Goal: Information Seeking & Learning: Learn about a topic

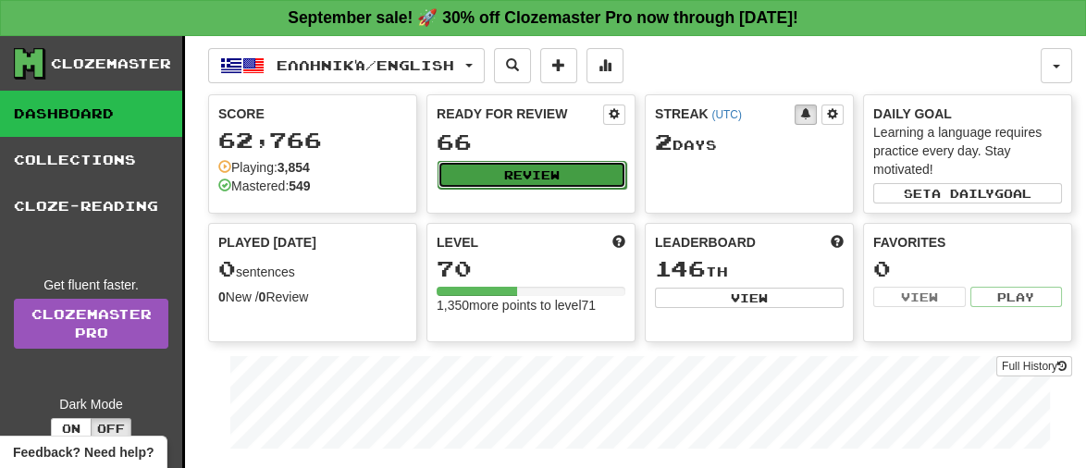
click at [567, 174] on button "Review" at bounding box center [531, 175] width 189 height 28
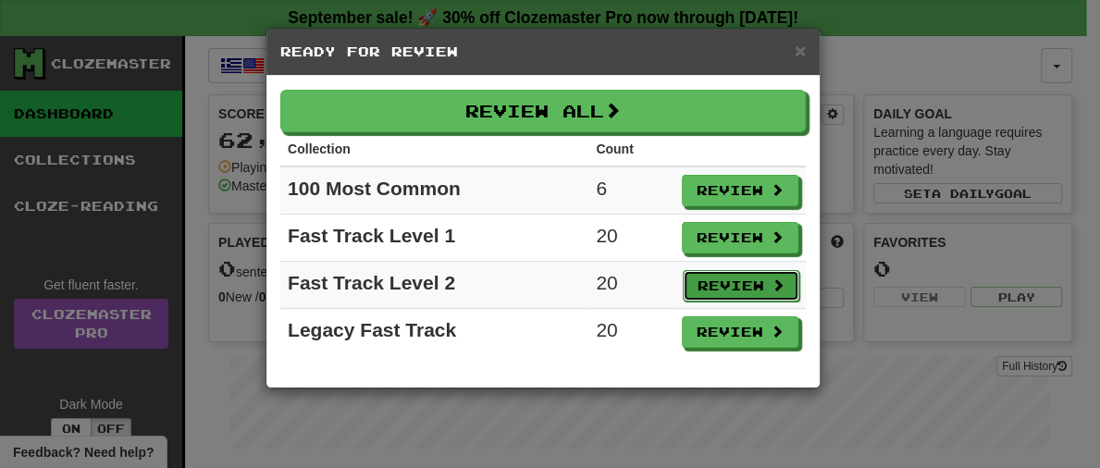
click at [723, 293] on button "Review" at bounding box center [741, 285] width 117 height 31
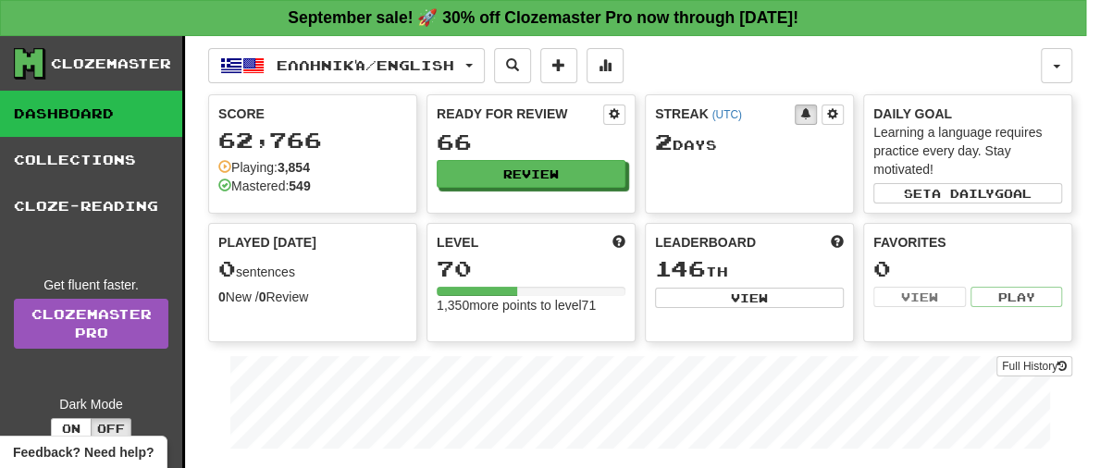
select select "**"
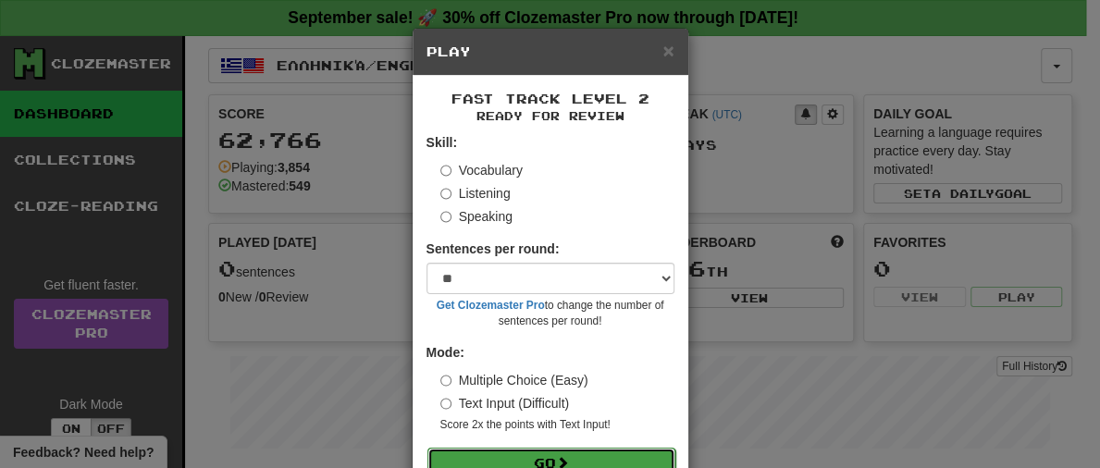
click at [624, 450] on button "Go" at bounding box center [551, 463] width 248 height 31
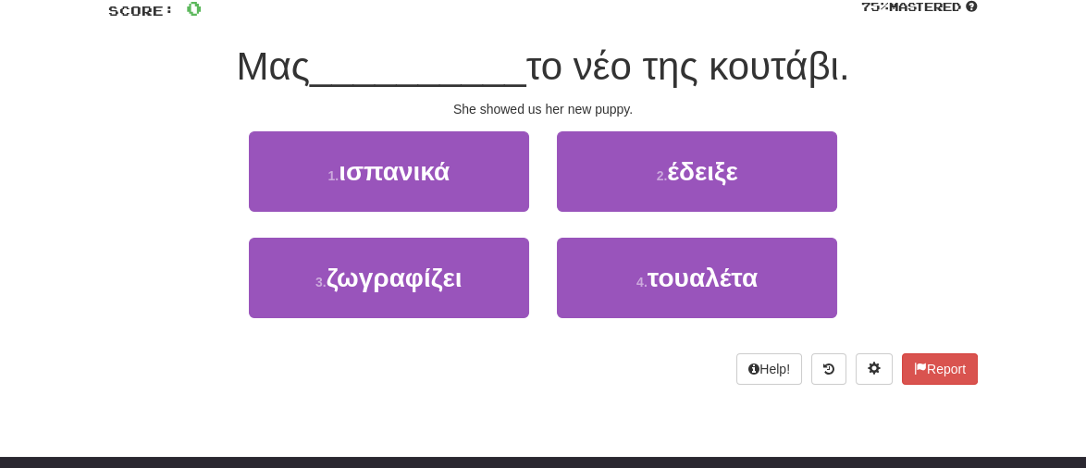
scroll to position [136, 0]
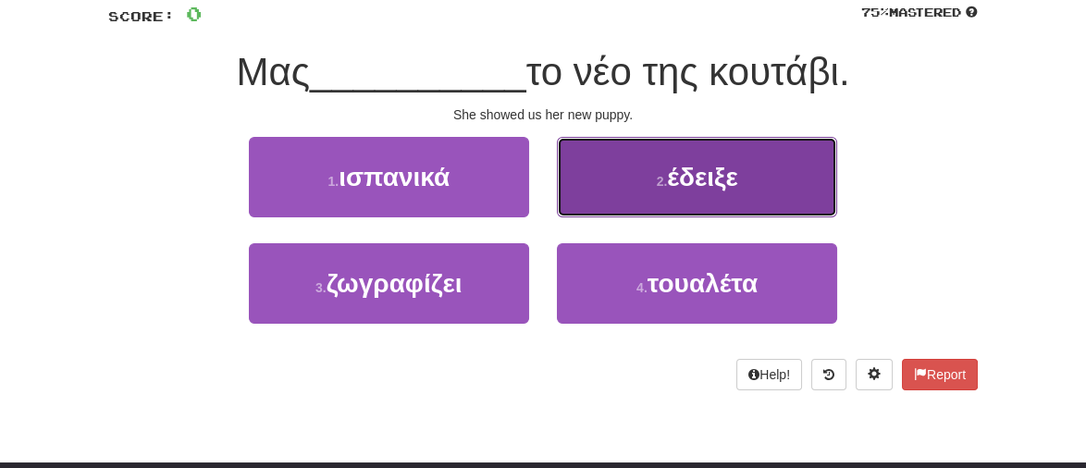
click at [707, 185] on span "έδειξε" at bounding box center [702, 177] width 70 height 29
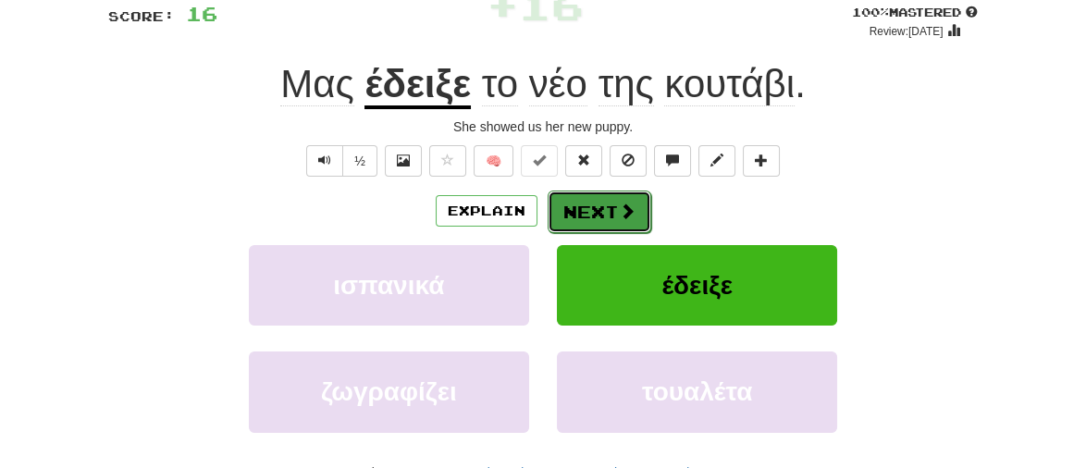
click at [573, 215] on button "Next" at bounding box center [600, 212] width 104 height 43
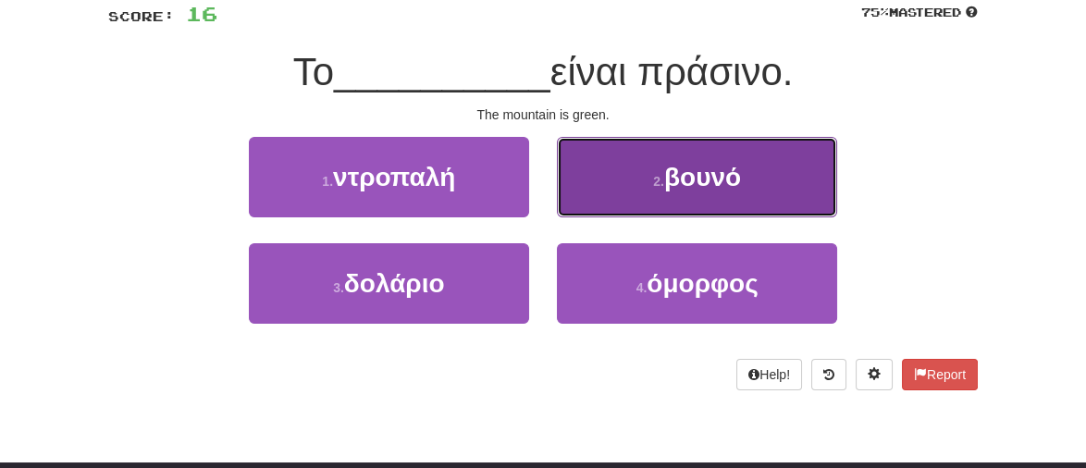
click at [711, 176] on span "βουνό" at bounding box center [702, 177] width 77 height 29
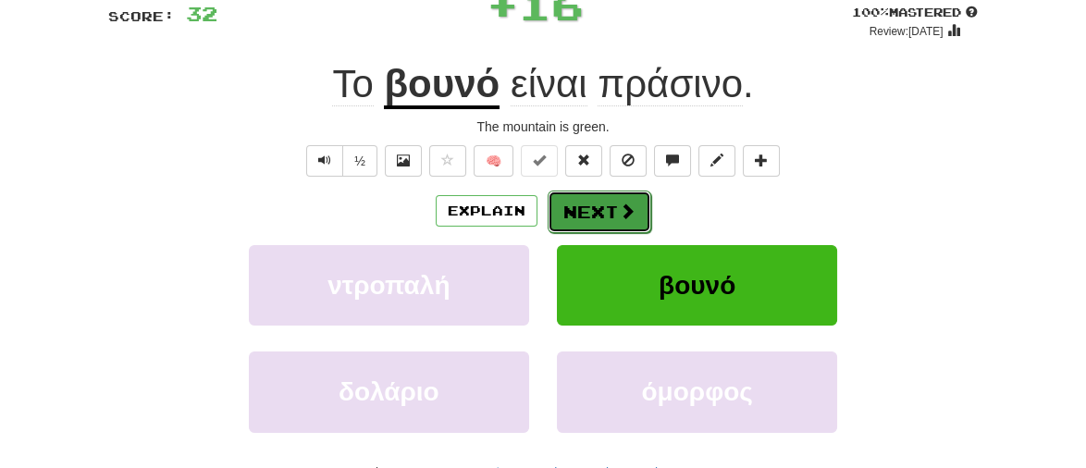
click at [617, 222] on button "Next" at bounding box center [600, 212] width 104 height 43
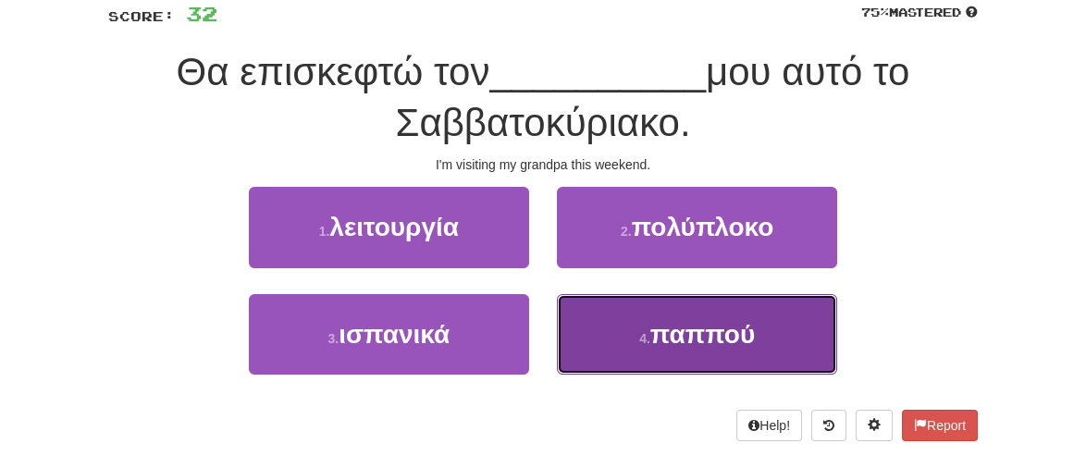
click at [684, 336] on span "παππού" at bounding box center [702, 334] width 105 height 29
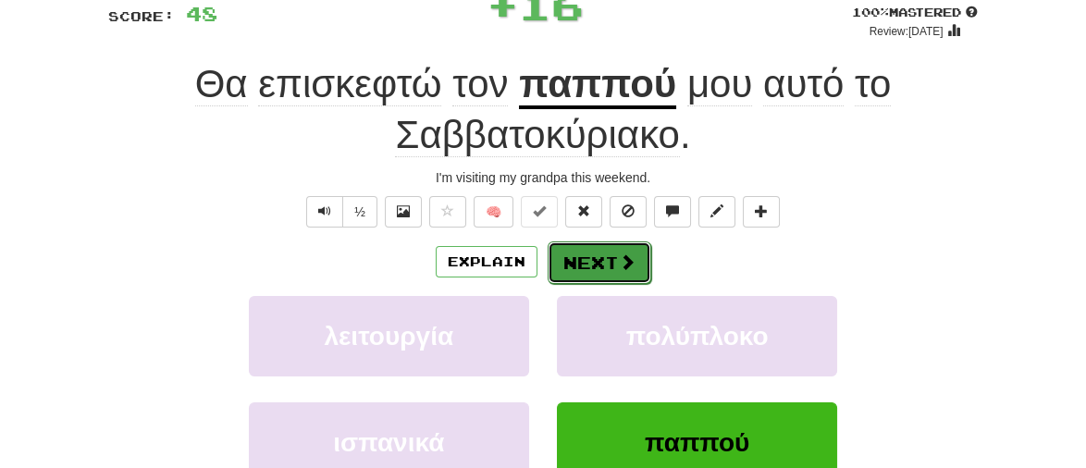
click at [603, 263] on button "Next" at bounding box center [600, 262] width 104 height 43
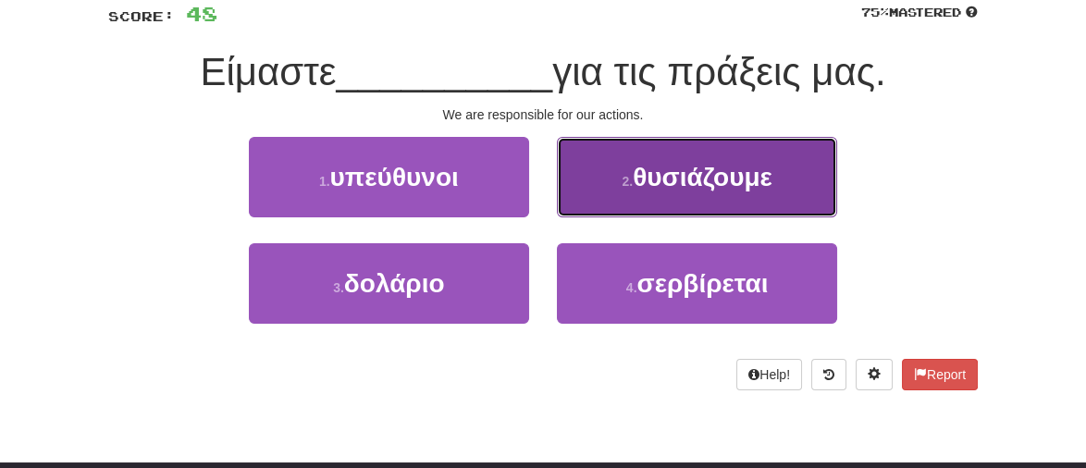
click at [722, 191] on button "2 . θυσιάζουμε" at bounding box center [697, 177] width 280 height 80
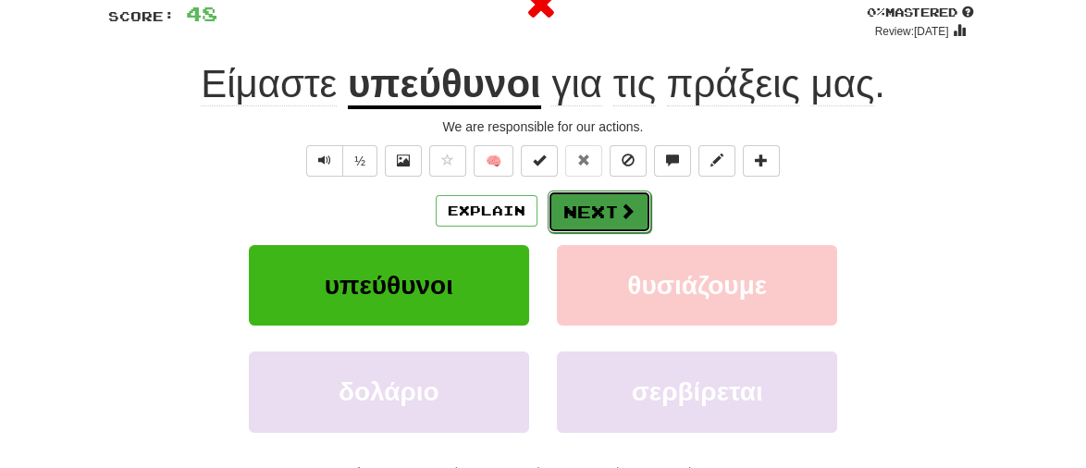
click at [592, 214] on button "Next" at bounding box center [600, 212] width 104 height 43
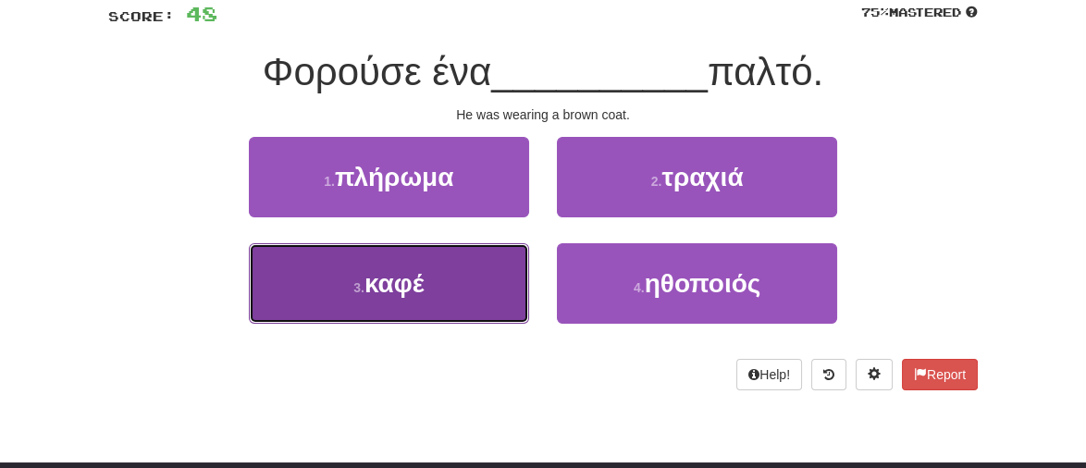
click at [394, 293] on span "καφέ" at bounding box center [394, 283] width 60 height 29
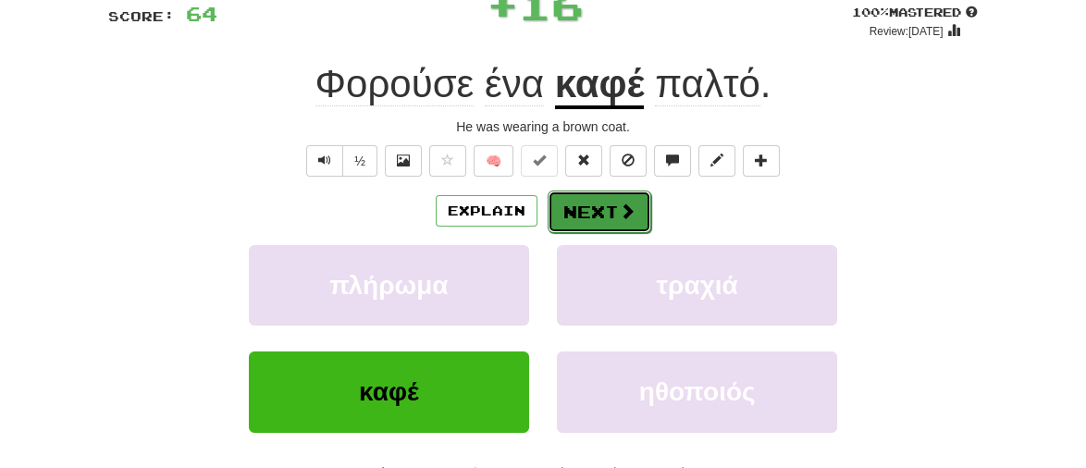
click at [585, 226] on button "Next" at bounding box center [600, 212] width 104 height 43
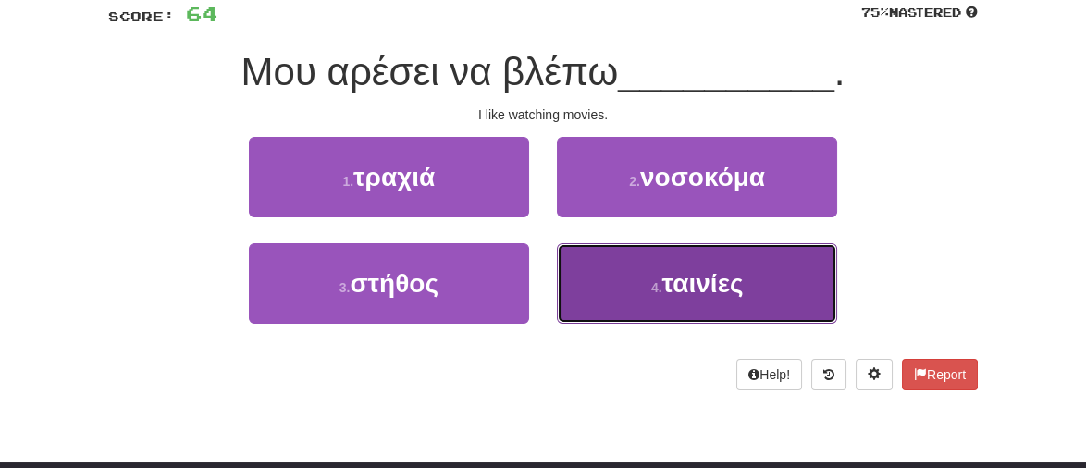
click at [699, 295] on span "ταινίες" at bounding box center [702, 283] width 81 height 29
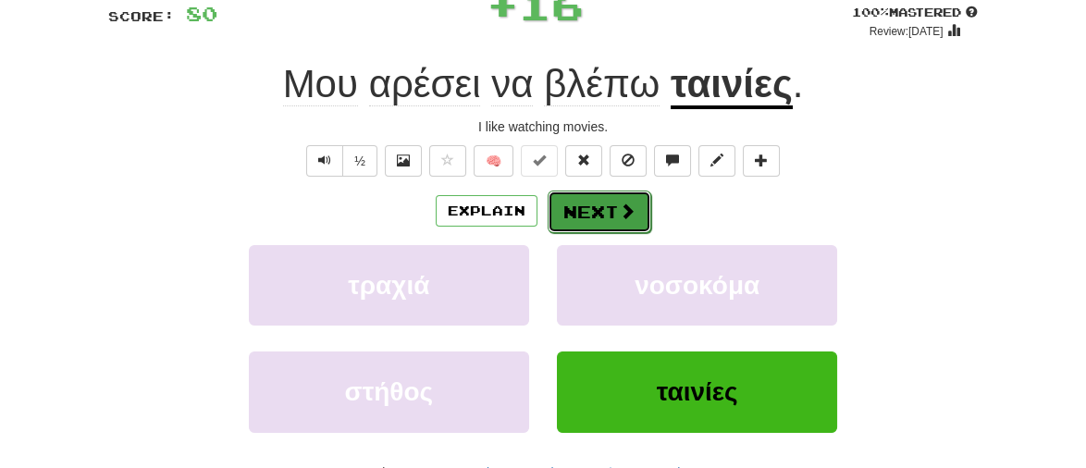
click at [619, 203] on span at bounding box center [627, 211] width 17 height 17
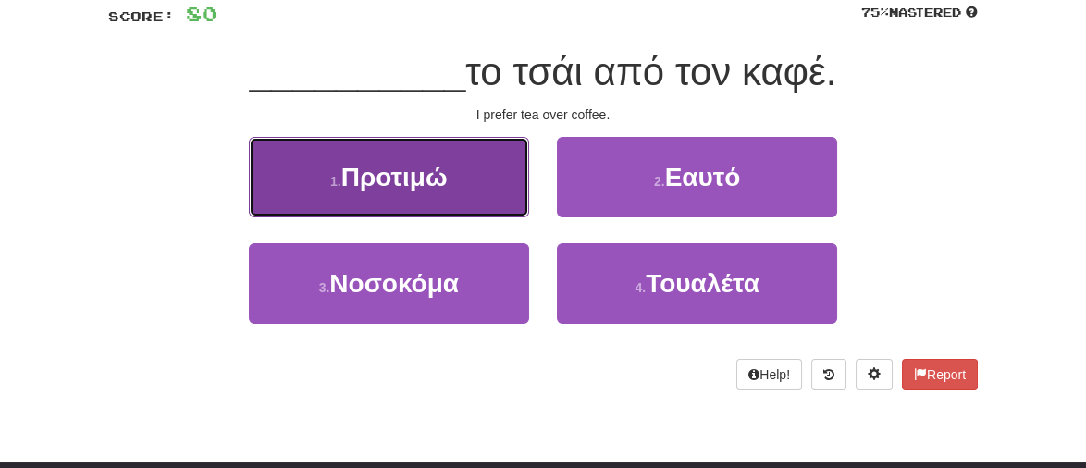
click at [398, 177] on span "Προτιμώ" at bounding box center [394, 177] width 106 height 29
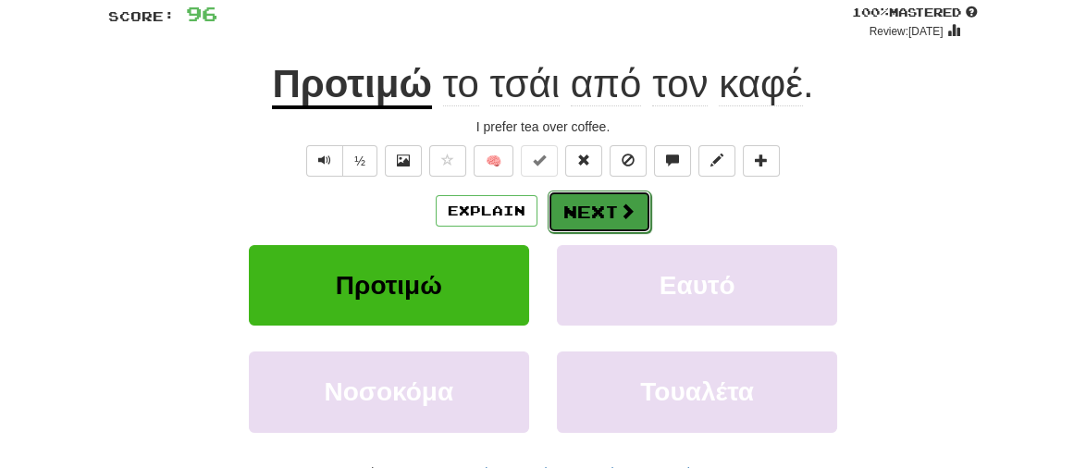
click at [587, 212] on button "Next" at bounding box center [600, 212] width 104 height 43
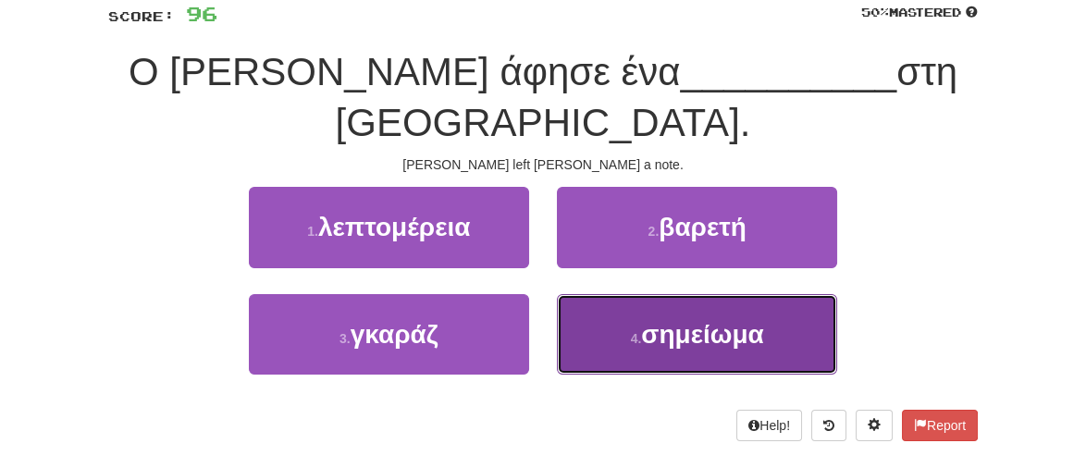
click at [708, 301] on button "4 . σημείωμα" at bounding box center [697, 334] width 280 height 80
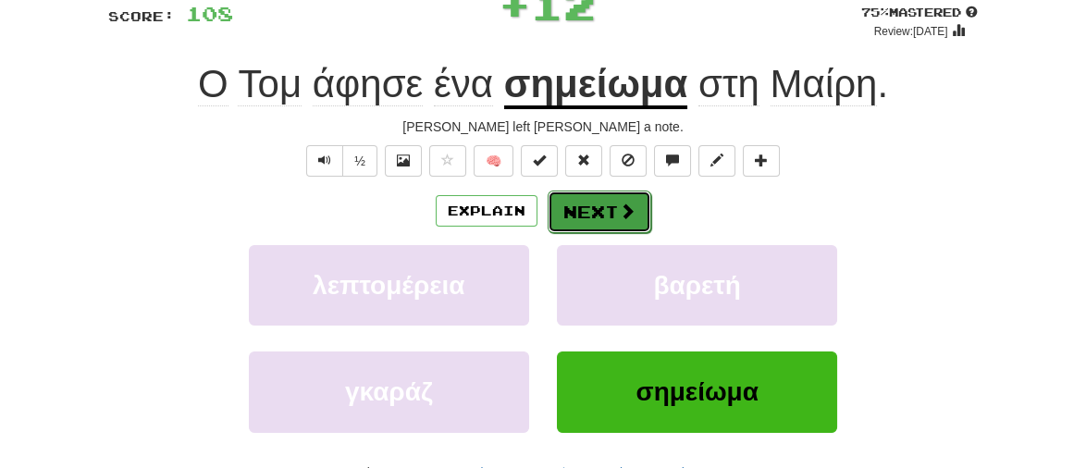
click at [582, 215] on button "Next" at bounding box center [600, 212] width 104 height 43
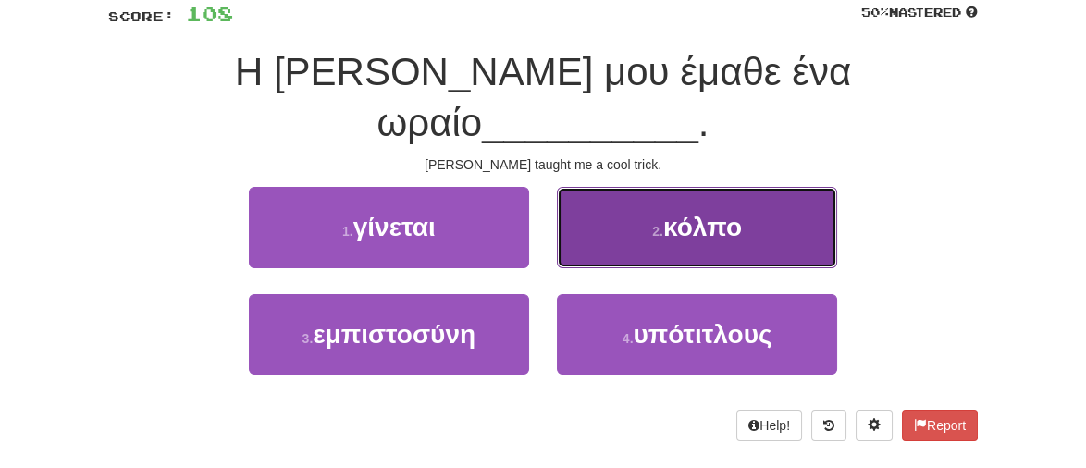
click at [740, 213] on span "κόλπο" at bounding box center [702, 227] width 79 height 29
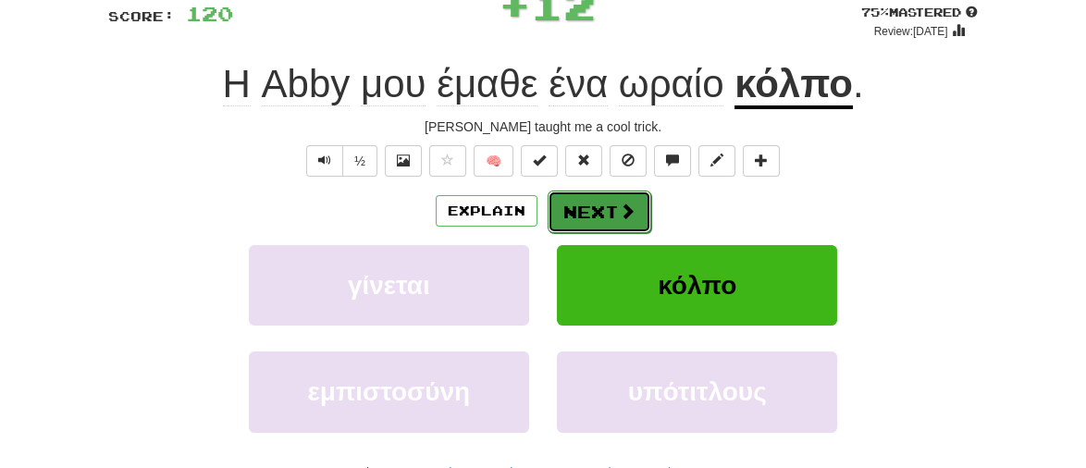
click at [619, 211] on span at bounding box center [627, 211] width 17 height 17
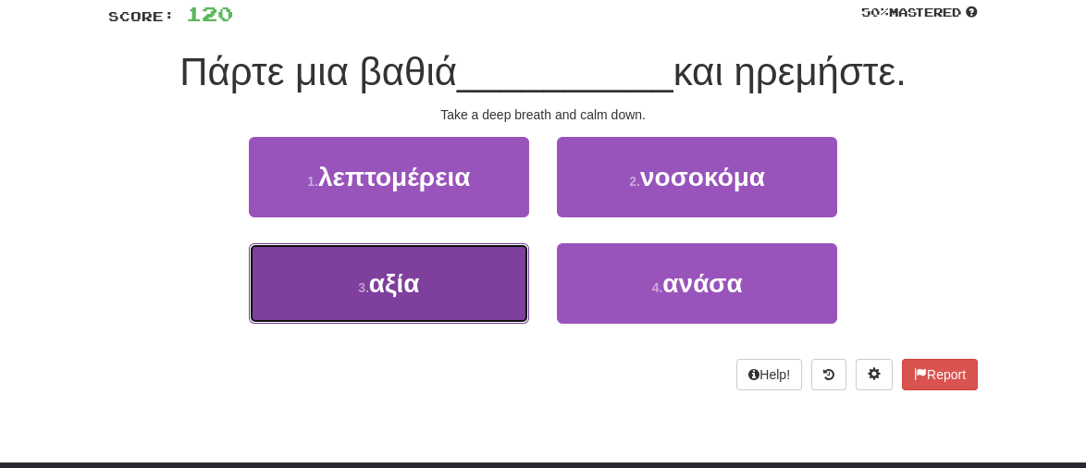
click at [418, 299] on button "3 . αξία" at bounding box center [389, 283] width 280 height 80
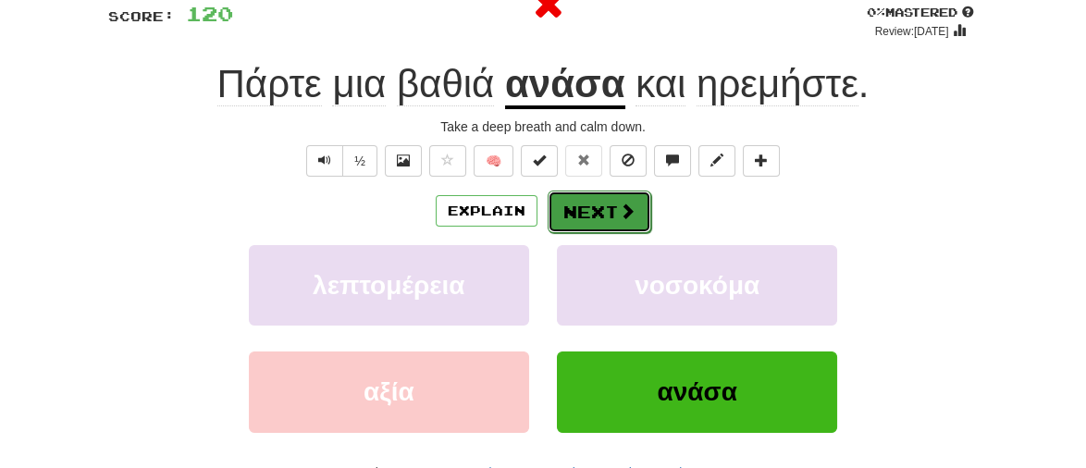
click at [612, 216] on button "Next" at bounding box center [600, 212] width 104 height 43
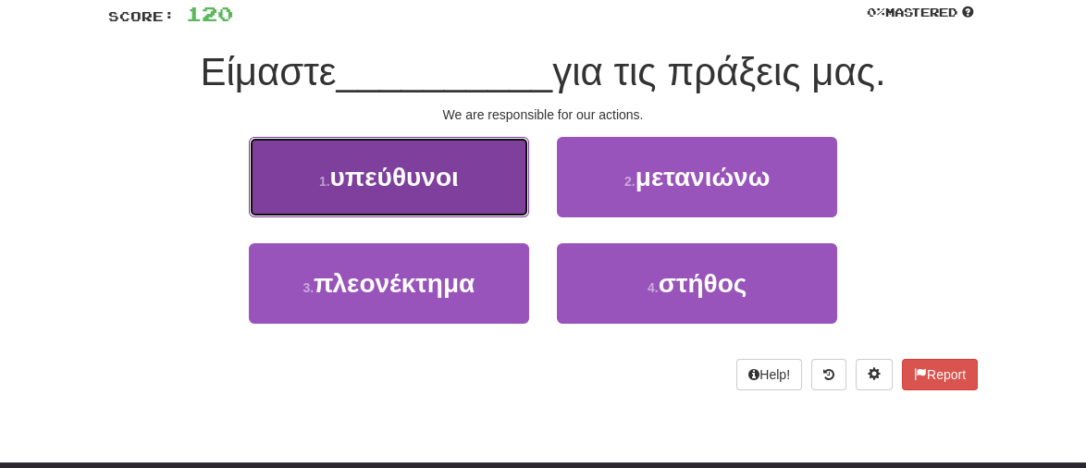
click at [391, 168] on span "υπεύθυνοι" at bounding box center [394, 177] width 129 height 29
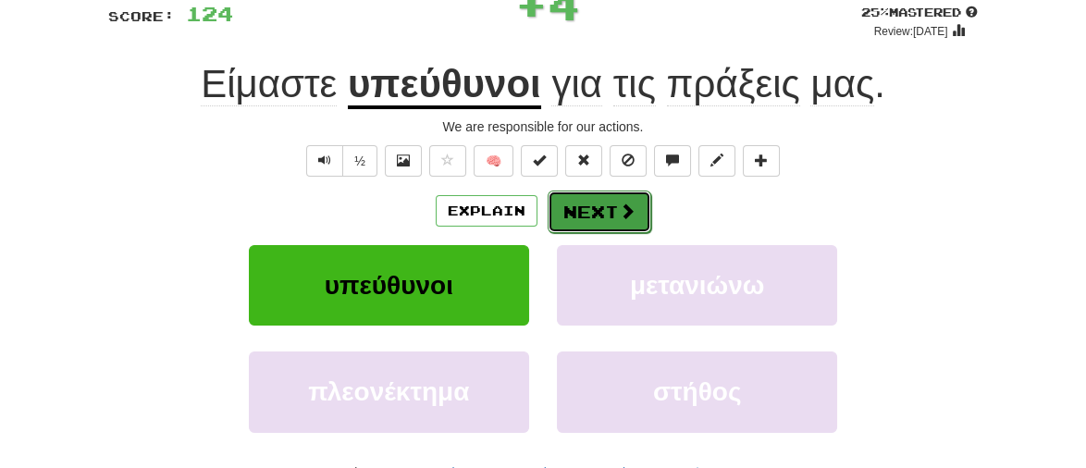
click at [594, 216] on button "Next" at bounding box center [600, 212] width 104 height 43
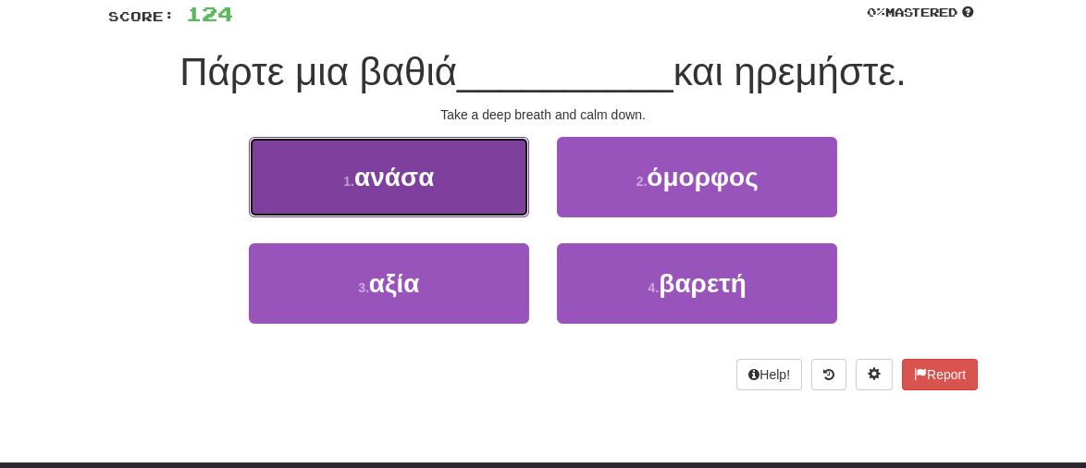
click at [394, 179] on span "ανάσα" at bounding box center [394, 177] width 80 height 29
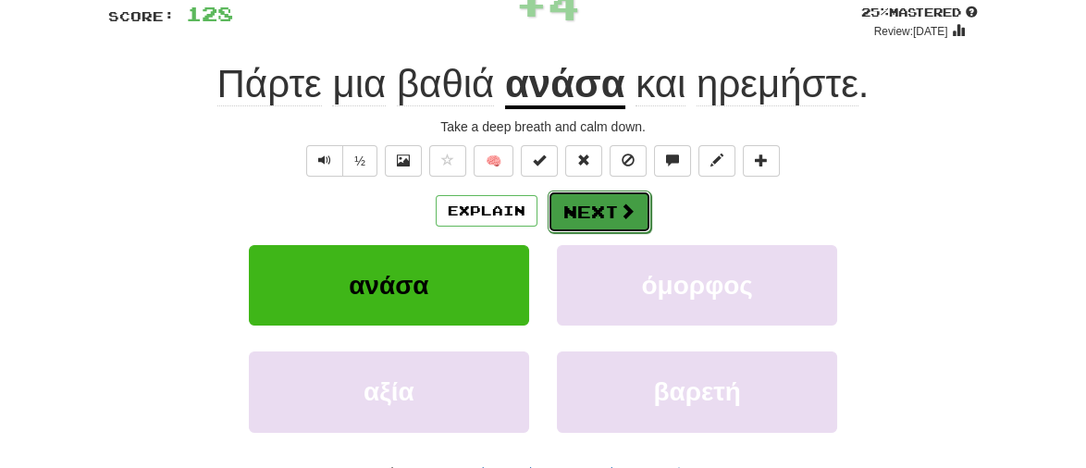
click at [585, 215] on button "Next" at bounding box center [600, 212] width 104 height 43
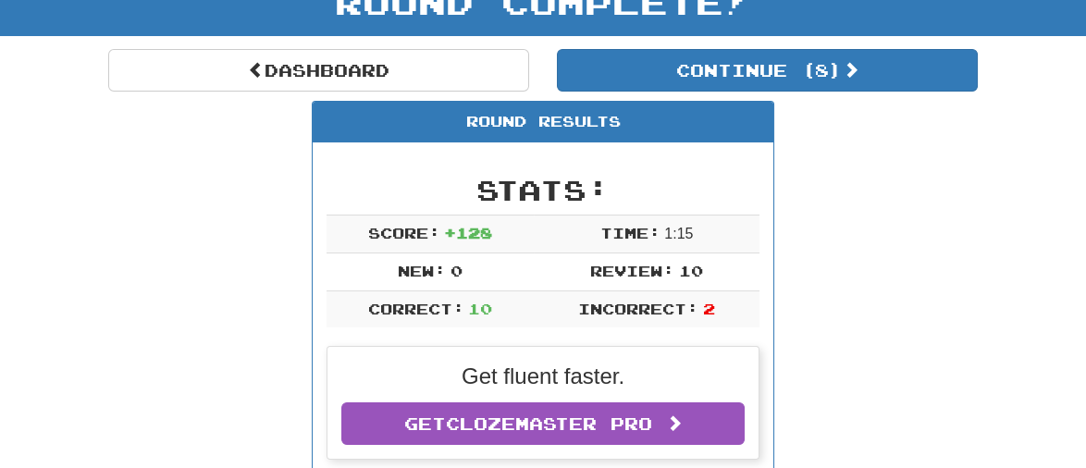
scroll to position [123, 0]
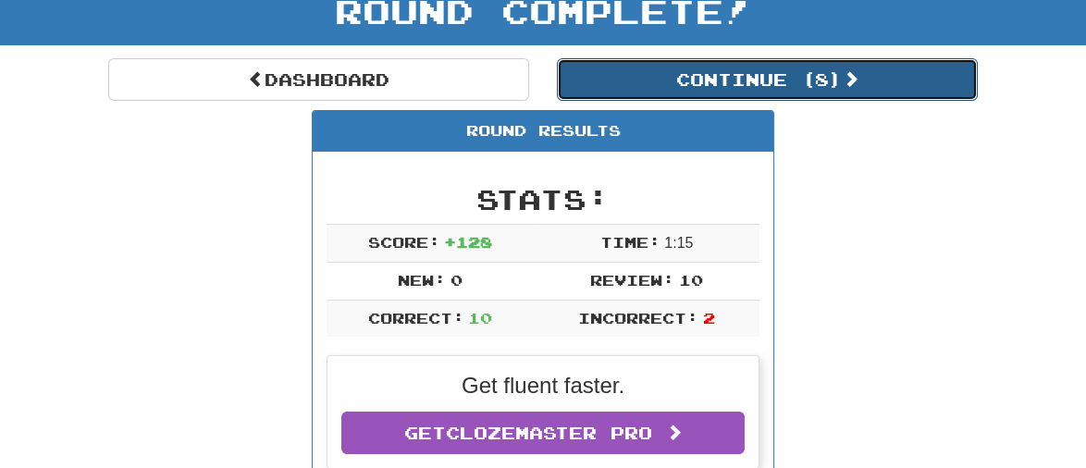
click at [782, 79] on button "Continue ( 8 )" at bounding box center [767, 79] width 421 height 43
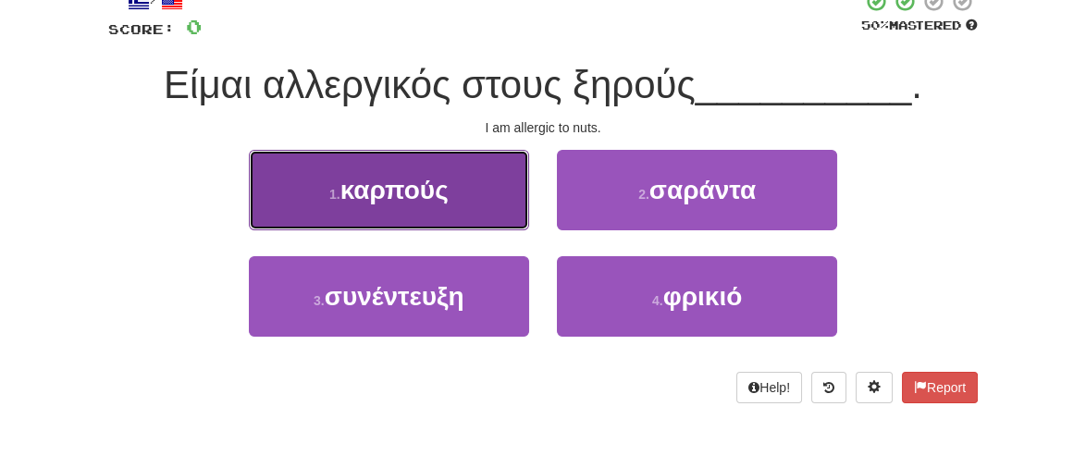
click at [378, 194] on span "καρπούς" at bounding box center [394, 190] width 108 height 29
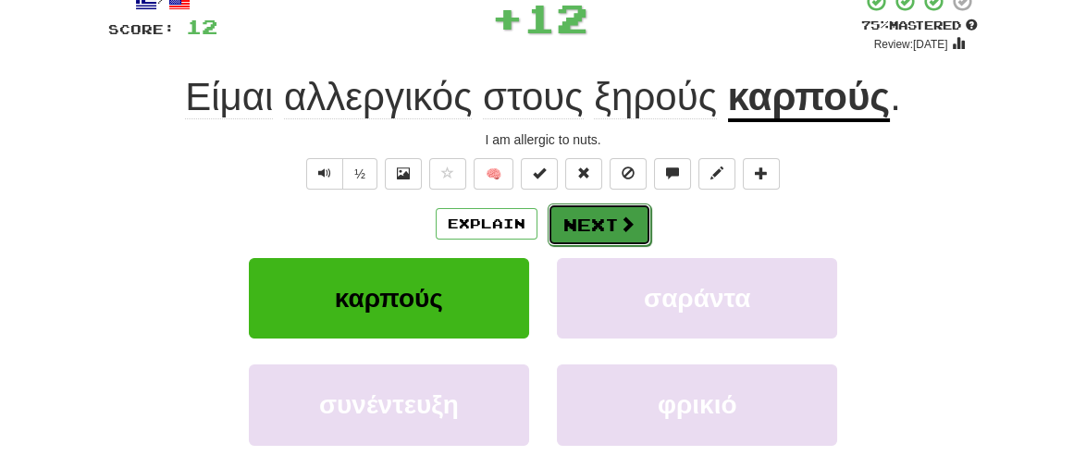
click at [567, 223] on button "Next" at bounding box center [600, 224] width 104 height 43
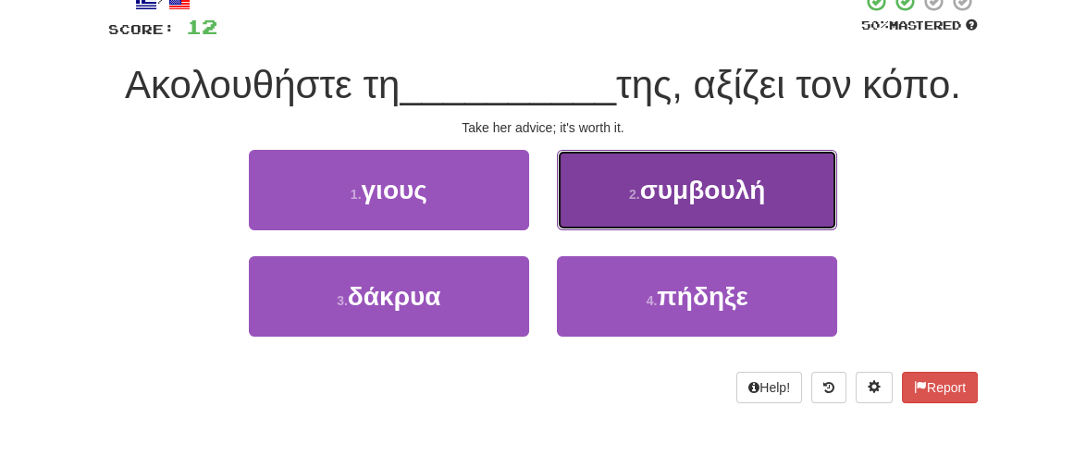
click at [726, 203] on button "2 . συμβουλή" at bounding box center [697, 190] width 280 height 80
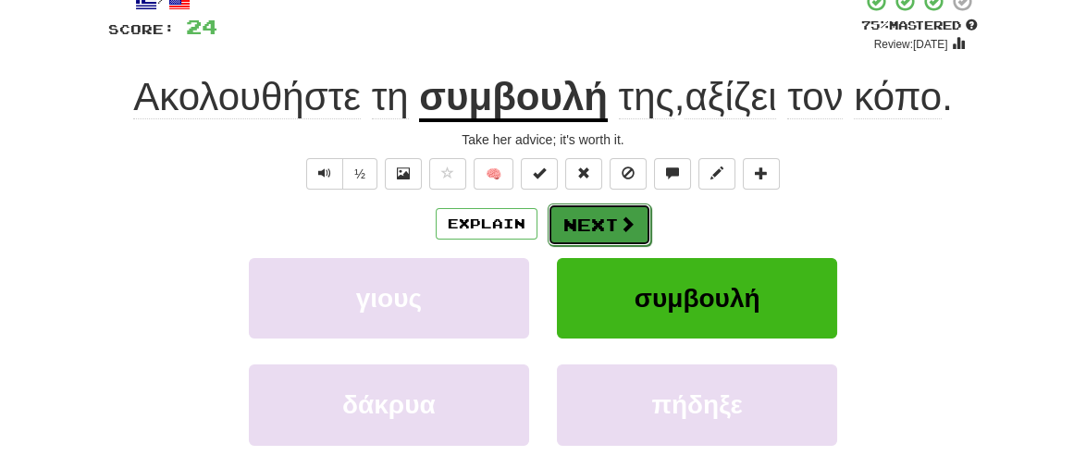
click at [585, 227] on button "Next" at bounding box center [600, 224] width 104 height 43
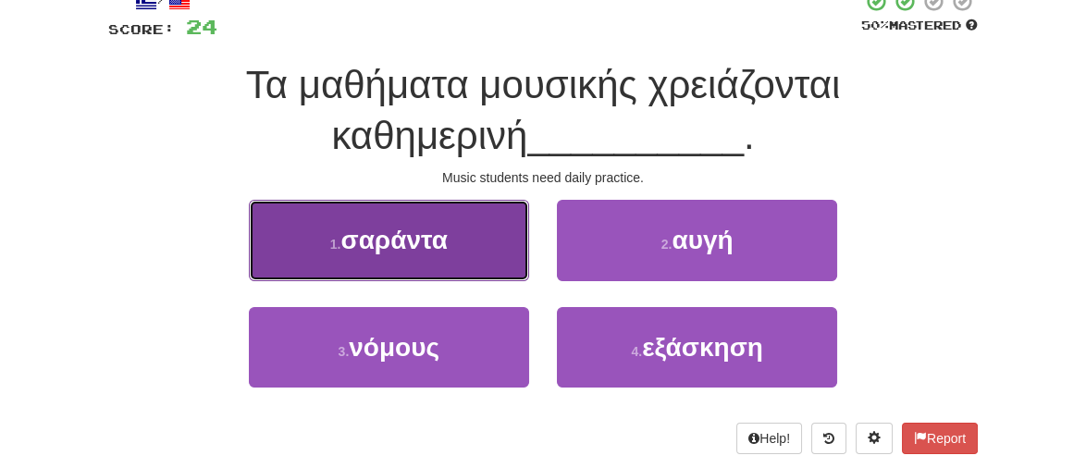
click at [358, 240] on span "σαράντα" at bounding box center [393, 240] width 106 height 29
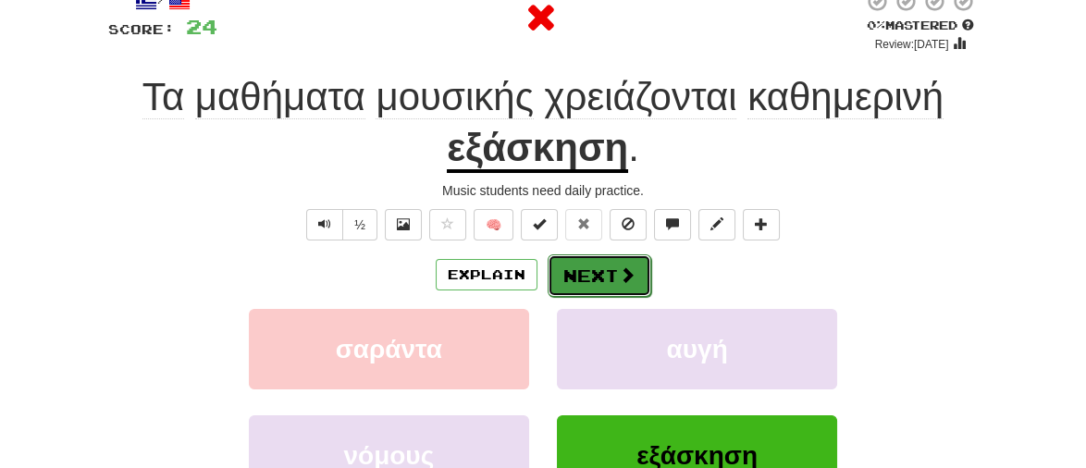
click at [604, 270] on button "Next" at bounding box center [600, 275] width 104 height 43
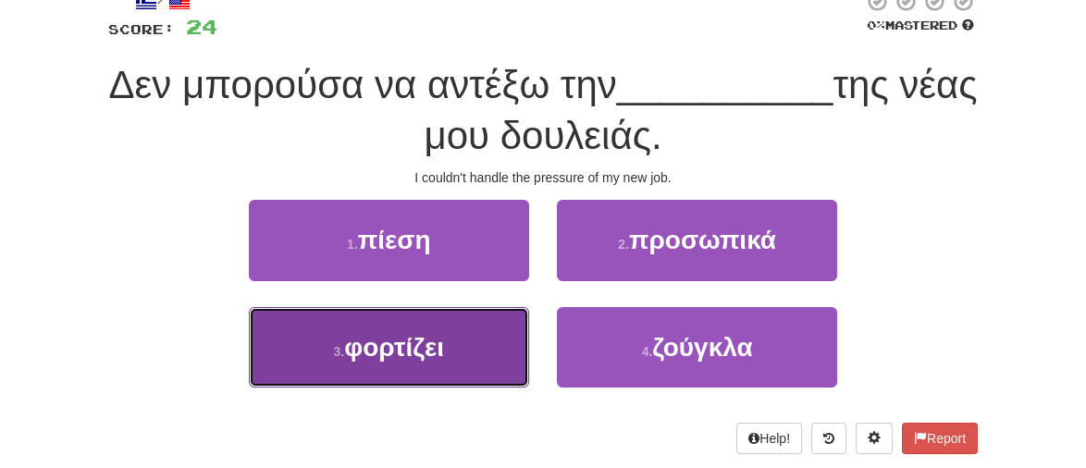
click at [400, 361] on button "3 . φορτίζει" at bounding box center [389, 347] width 280 height 80
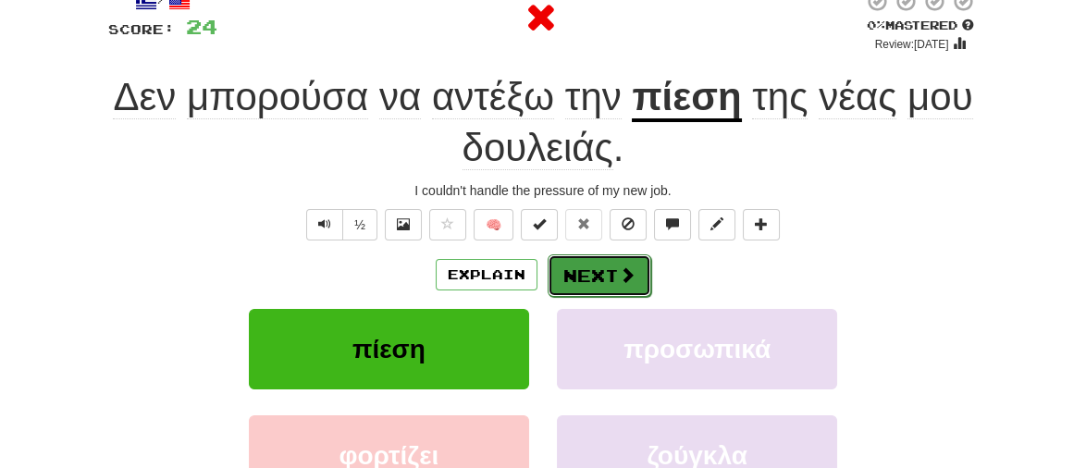
click at [594, 270] on button "Next" at bounding box center [600, 275] width 104 height 43
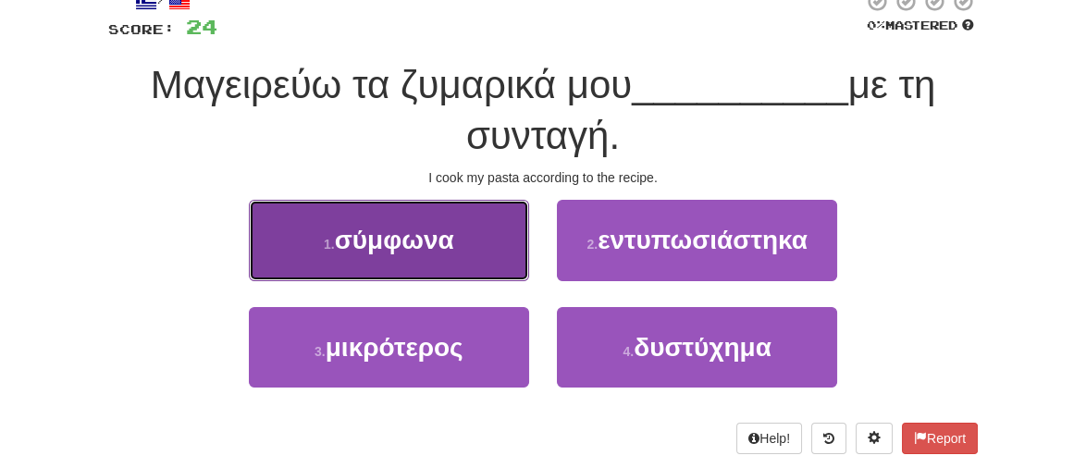
click at [397, 244] on span "σύμφωνα" at bounding box center [394, 240] width 119 height 29
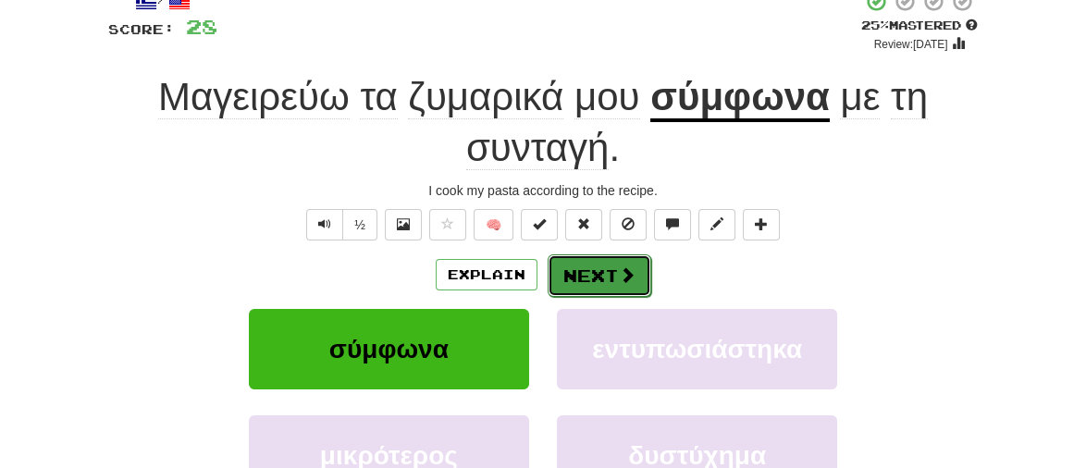
click at [607, 280] on button "Next" at bounding box center [600, 275] width 104 height 43
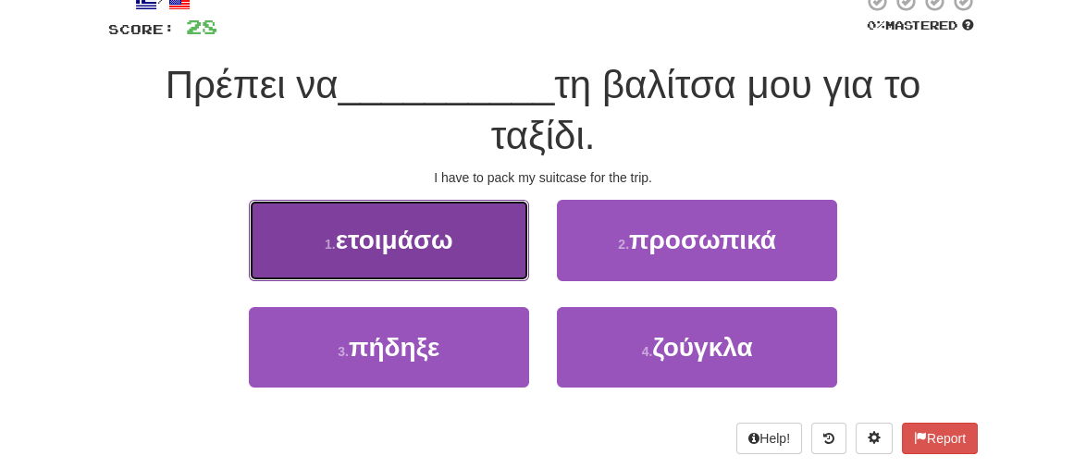
click at [384, 252] on span "ετοιμάσω" at bounding box center [394, 240] width 117 height 29
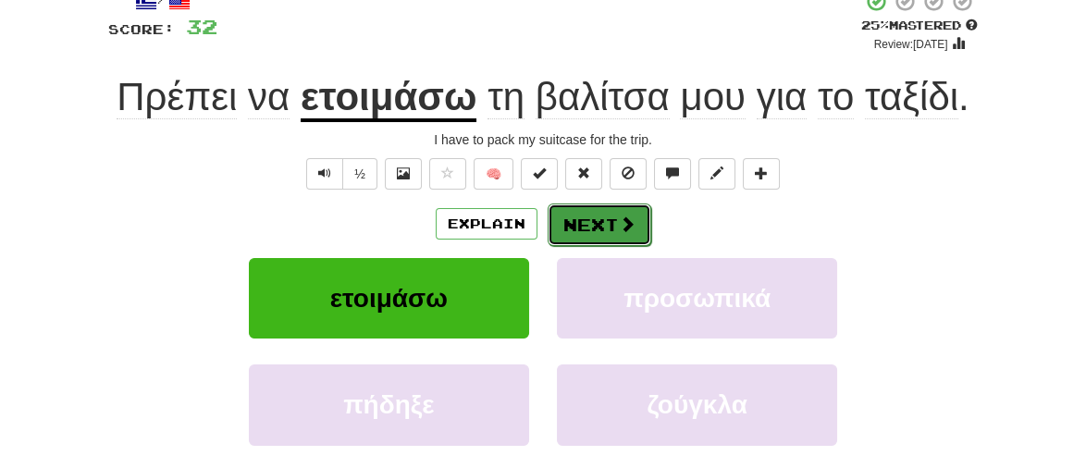
click at [603, 229] on button "Next" at bounding box center [600, 224] width 104 height 43
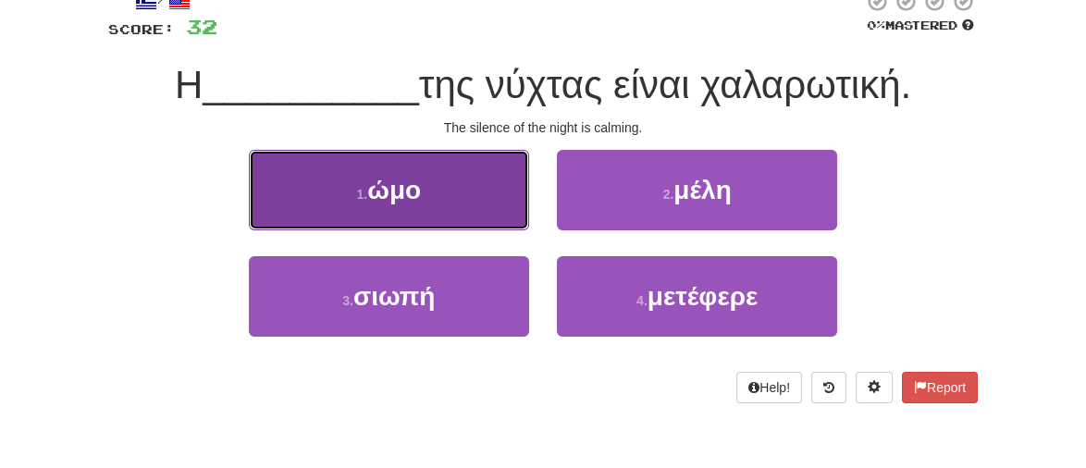
click at [380, 208] on button "1 . ώμο" at bounding box center [389, 190] width 280 height 80
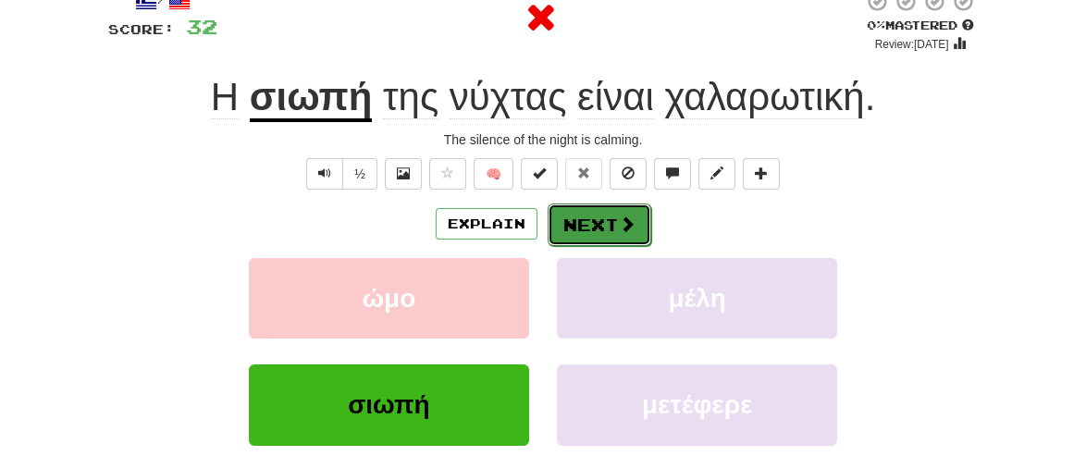
click at [597, 226] on button "Next" at bounding box center [600, 224] width 104 height 43
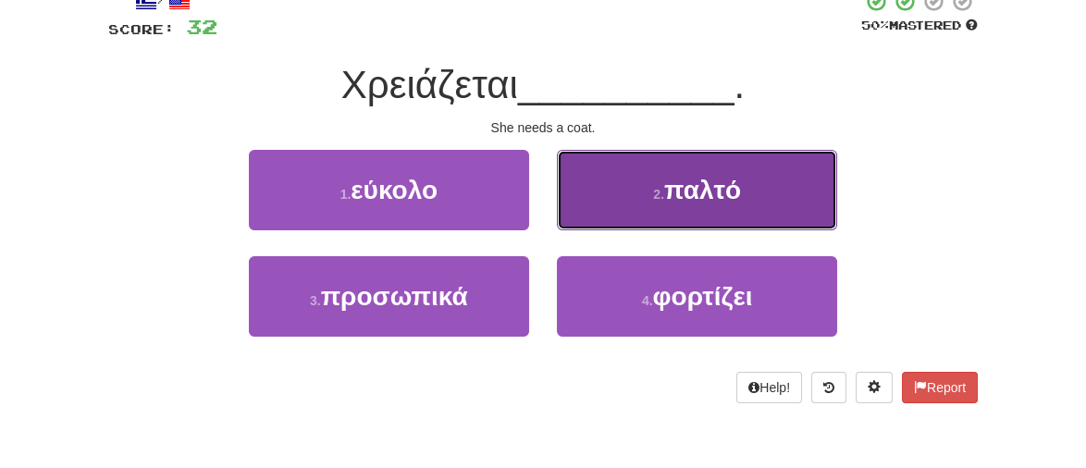
click at [708, 177] on span "παλτό" at bounding box center [702, 190] width 77 height 29
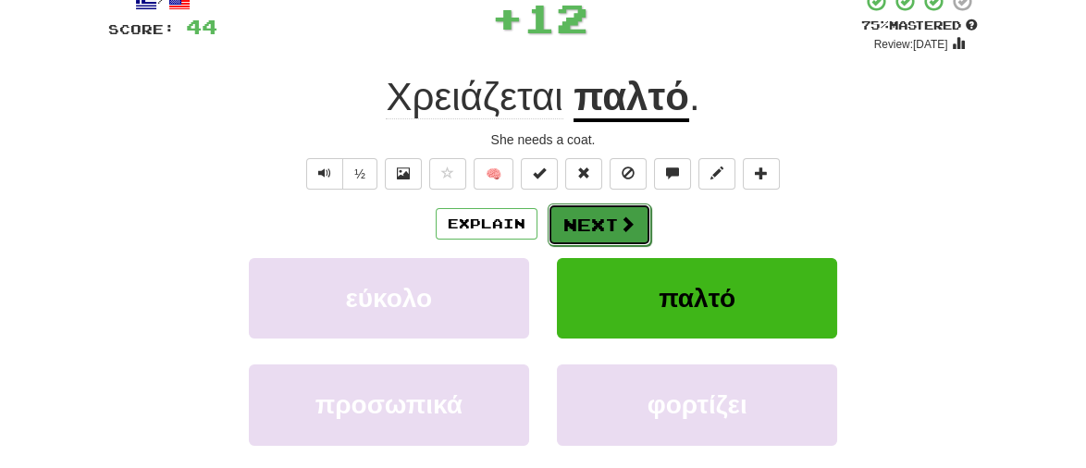
click at [591, 238] on button "Next" at bounding box center [600, 224] width 104 height 43
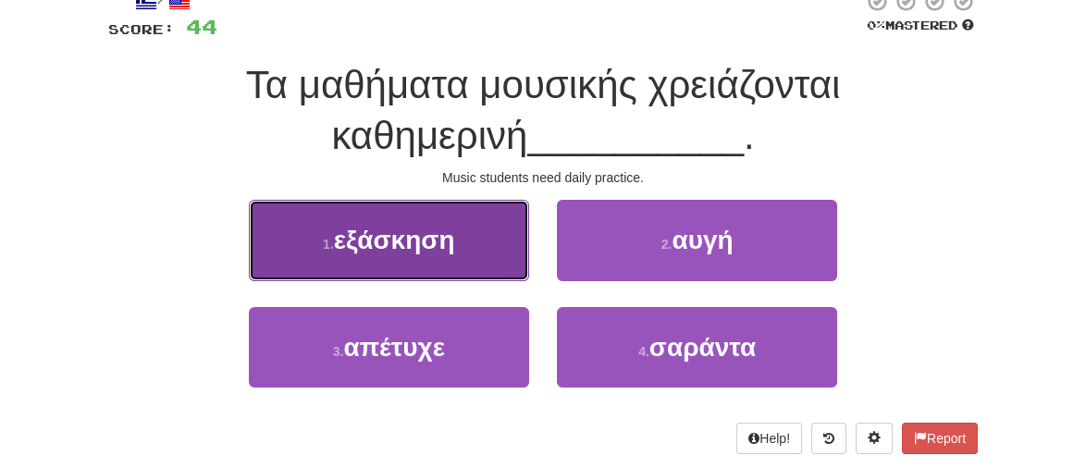
click at [423, 252] on span "εξάσκηση" at bounding box center [394, 240] width 121 height 29
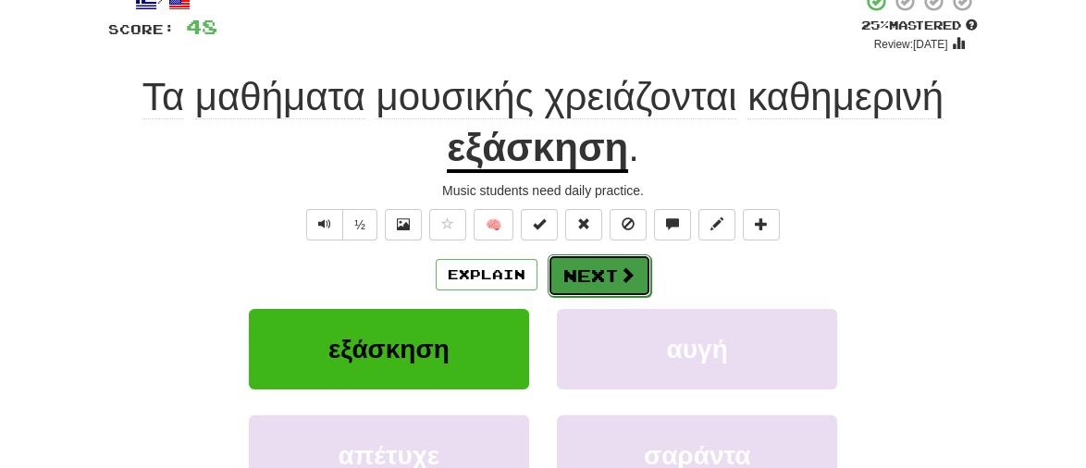
click at [604, 278] on button "Next" at bounding box center [600, 275] width 104 height 43
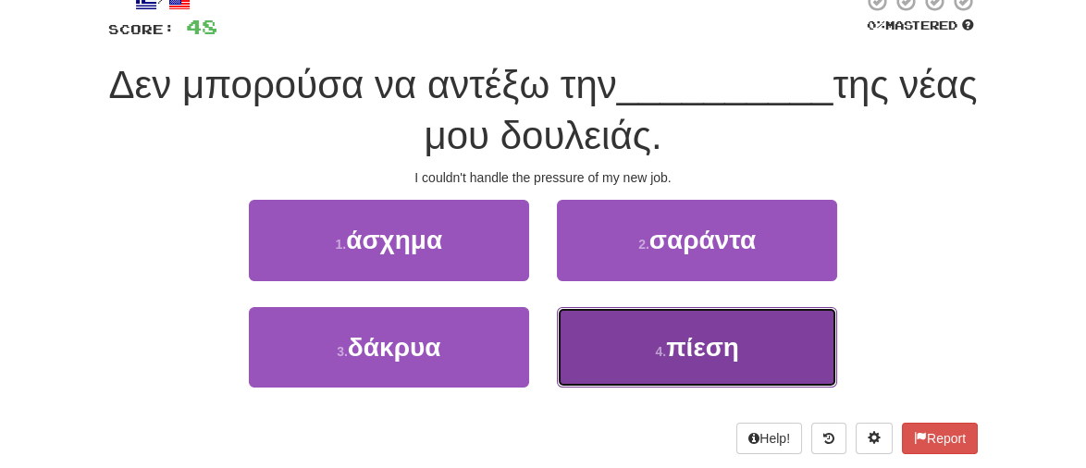
click at [741, 339] on button "4 . πίεση" at bounding box center [697, 347] width 280 height 80
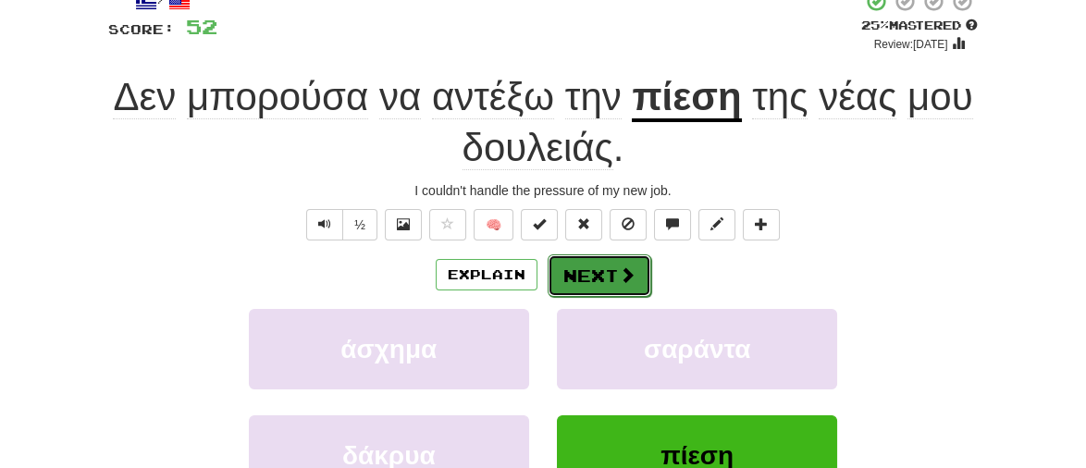
click at [609, 280] on button "Next" at bounding box center [600, 275] width 104 height 43
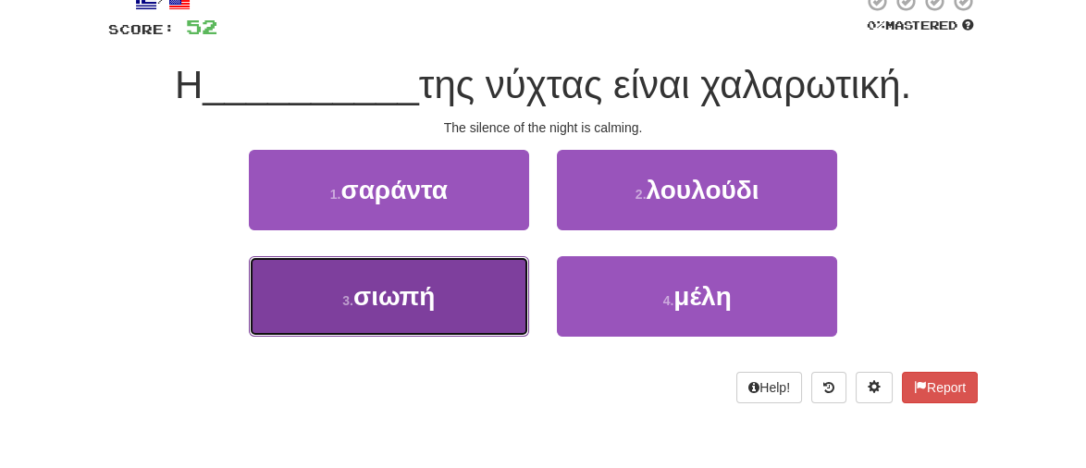
click at [427, 296] on span "σιωπή" at bounding box center [393, 296] width 81 height 29
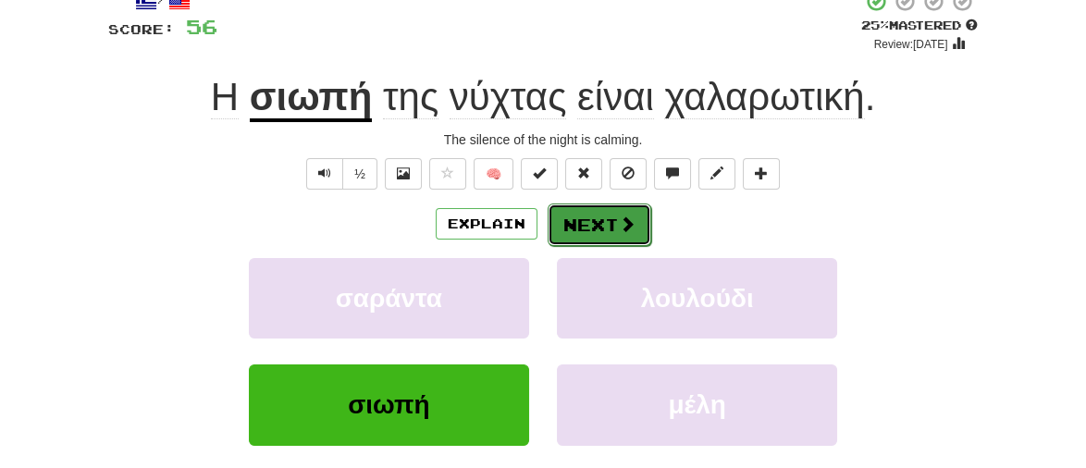
click at [614, 220] on button "Next" at bounding box center [600, 224] width 104 height 43
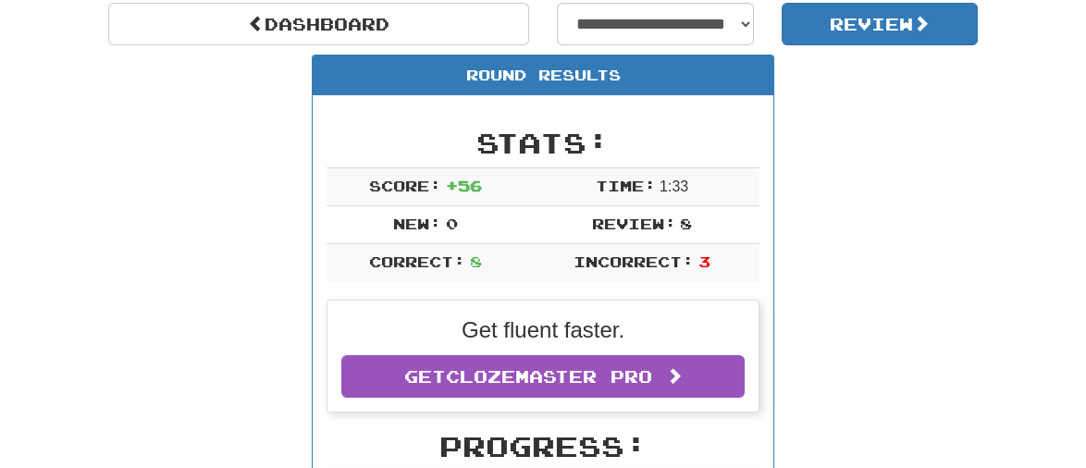
scroll to position [203, 0]
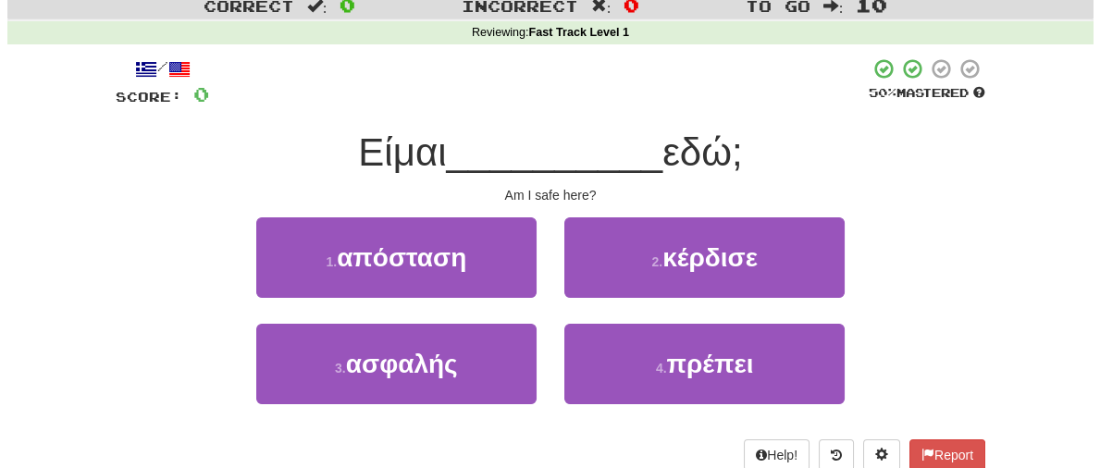
scroll to position [62, 0]
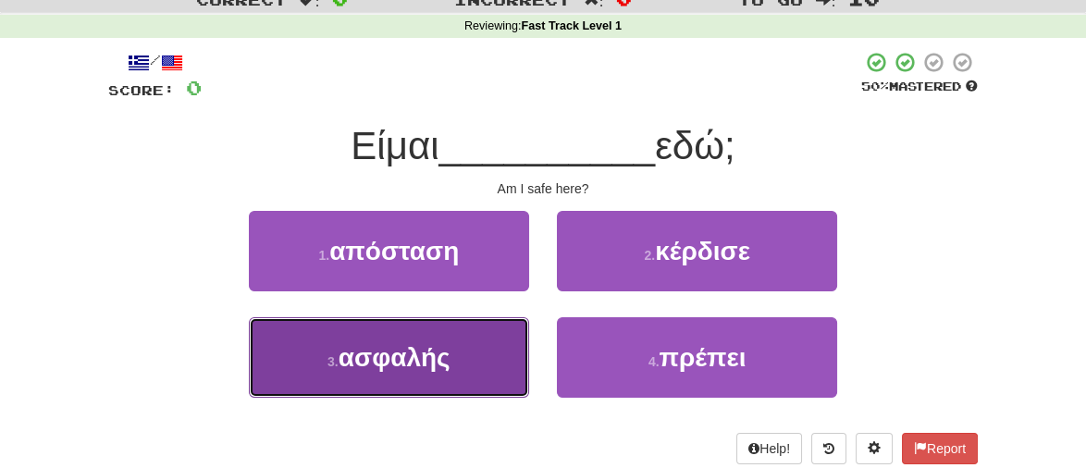
click at [400, 351] on span "ασφαλής" at bounding box center [395, 357] width 112 height 29
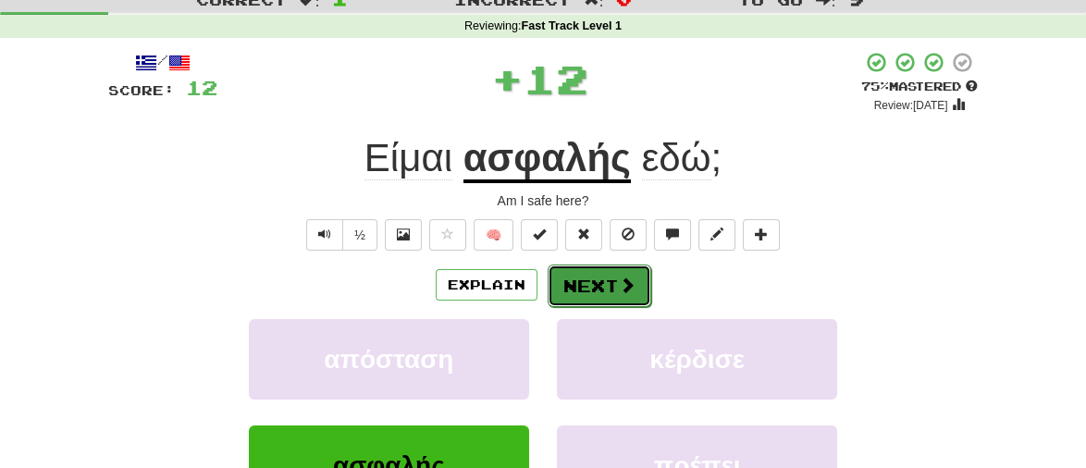
click at [583, 289] on button "Next" at bounding box center [600, 286] width 104 height 43
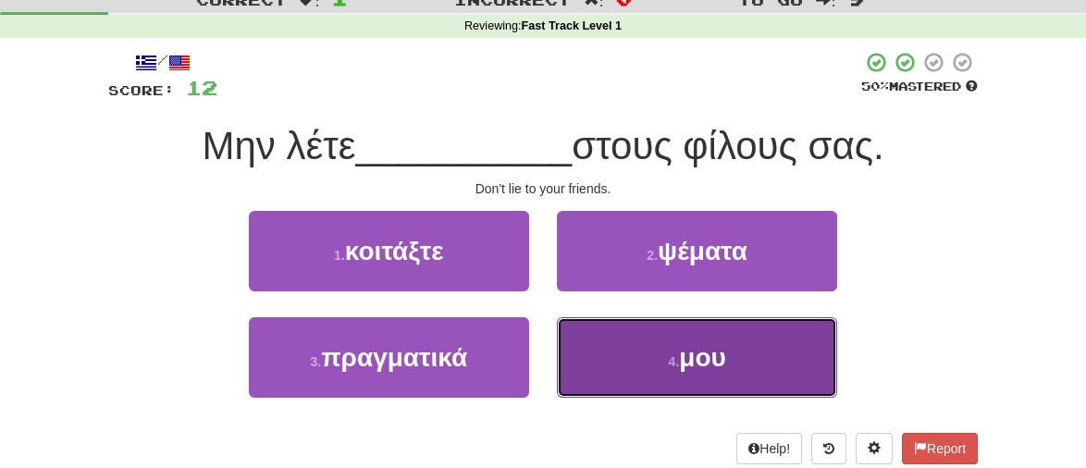
click at [693, 363] on span "μου" at bounding box center [702, 357] width 47 height 29
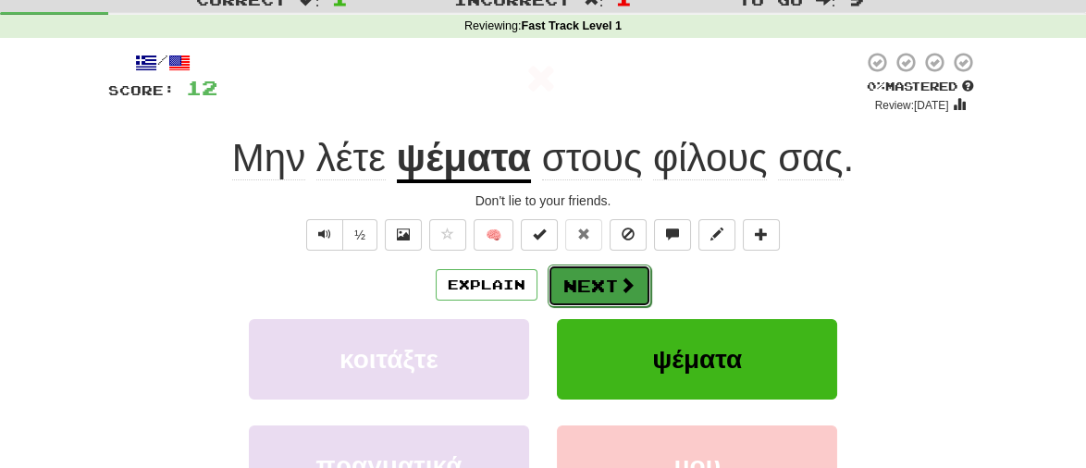
click at [599, 281] on button "Next" at bounding box center [600, 286] width 104 height 43
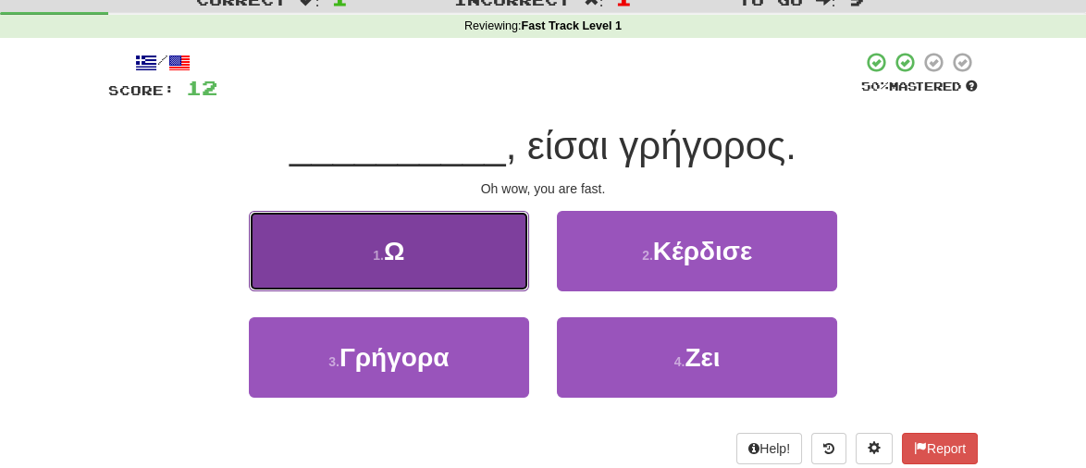
click at [404, 248] on span "Ω" at bounding box center [394, 251] width 20 height 29
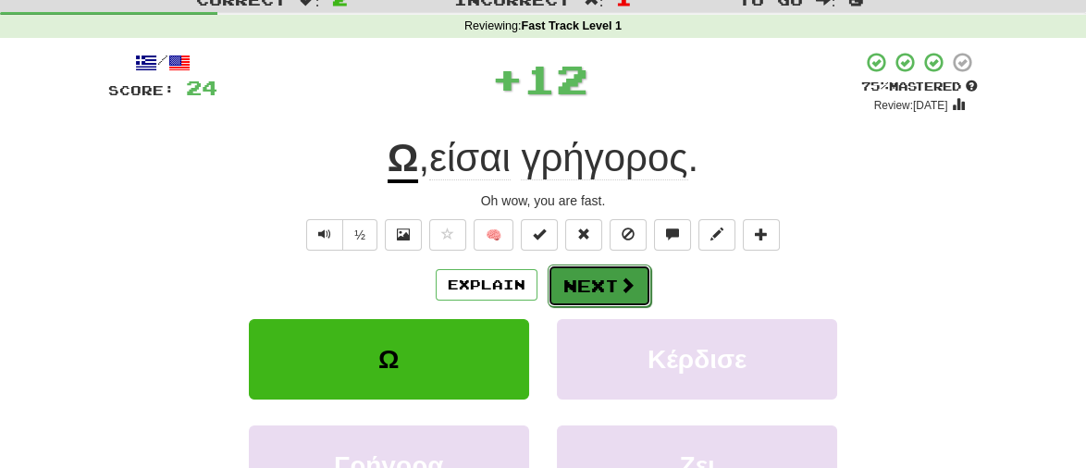
click at [610, 277] on button "Next" at bounding box center [600, 286] width 104 height 43
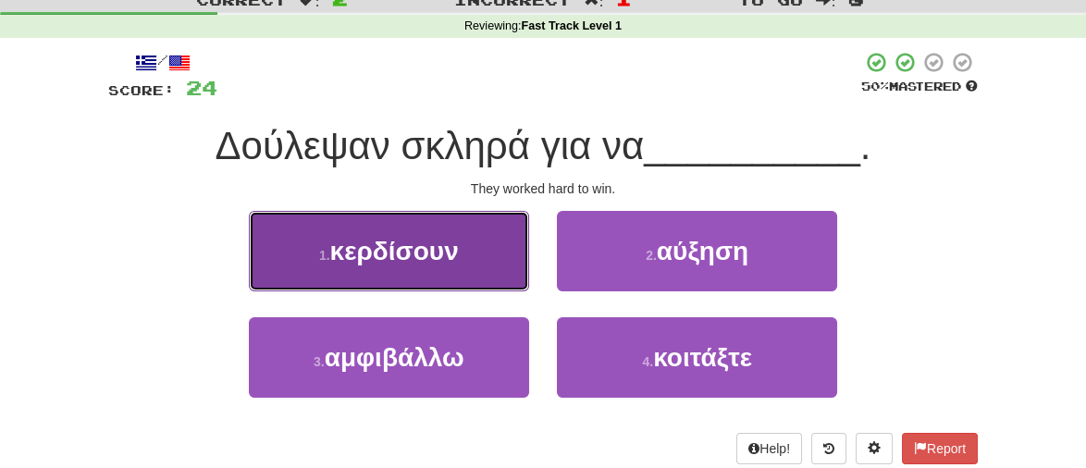
click at [376, 257] on span "κερδίσουν" at bounding box center [394, 251] width 129 height 29
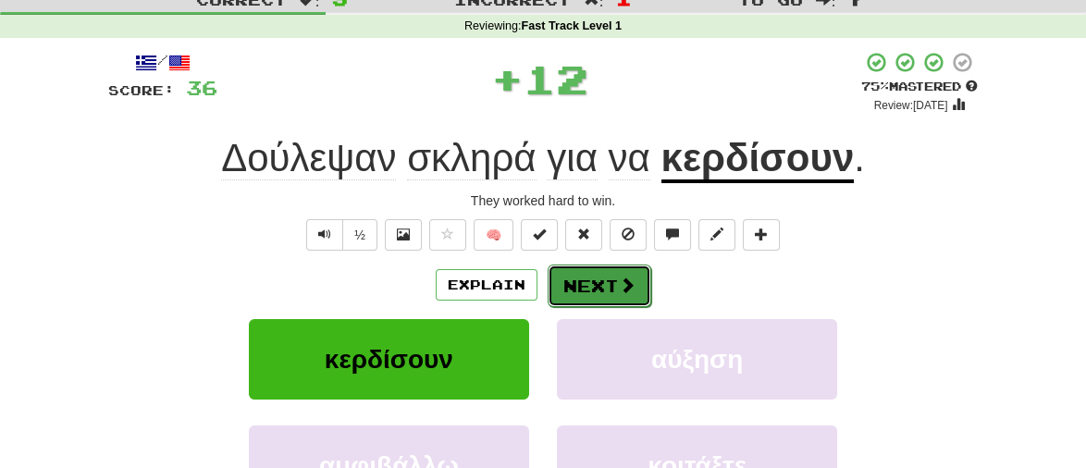
click at [593, 282] on button "Next" at bounding box center [600, 286] width 104 height 43
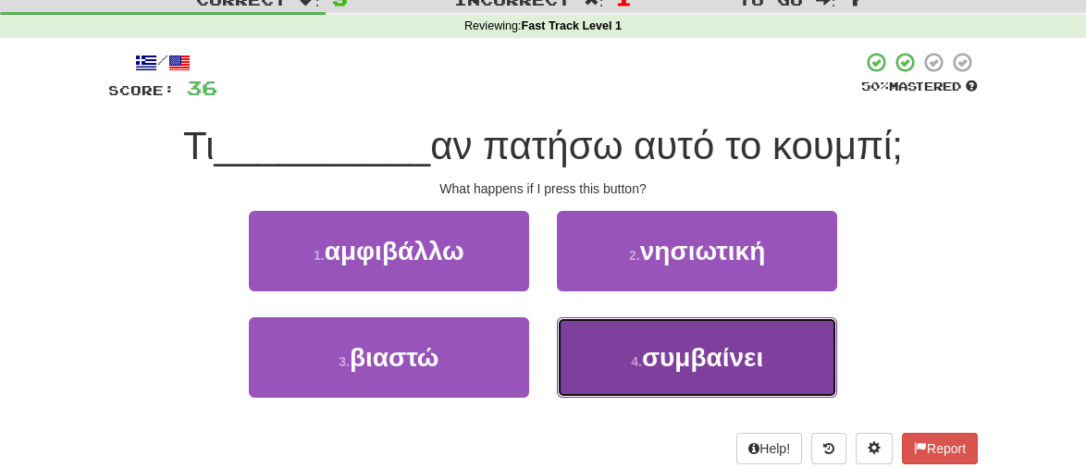
click at [662, 369] on span "συμβαίνει" at bounding box center [702, 357] width 121 height 29
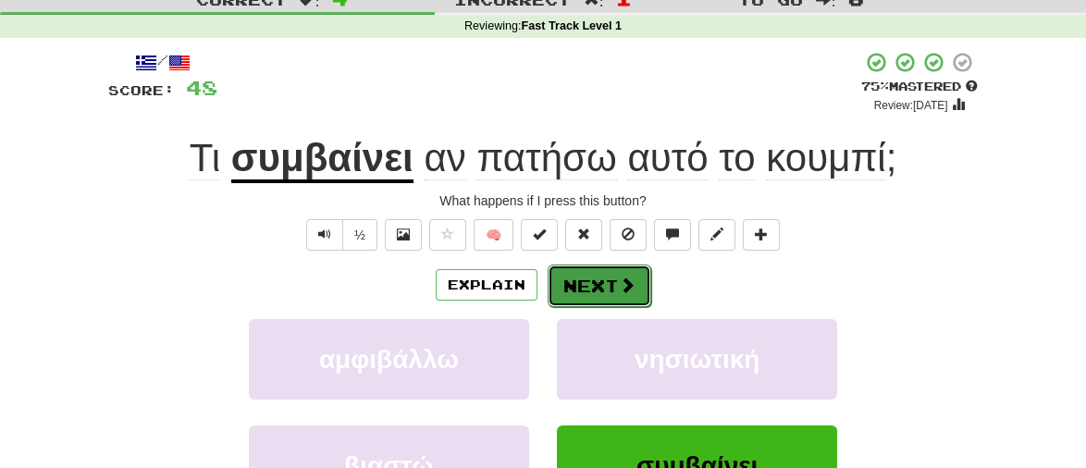
click at [573, 295] on button "Next" at bounding box center [600, 286] width 104 height 43
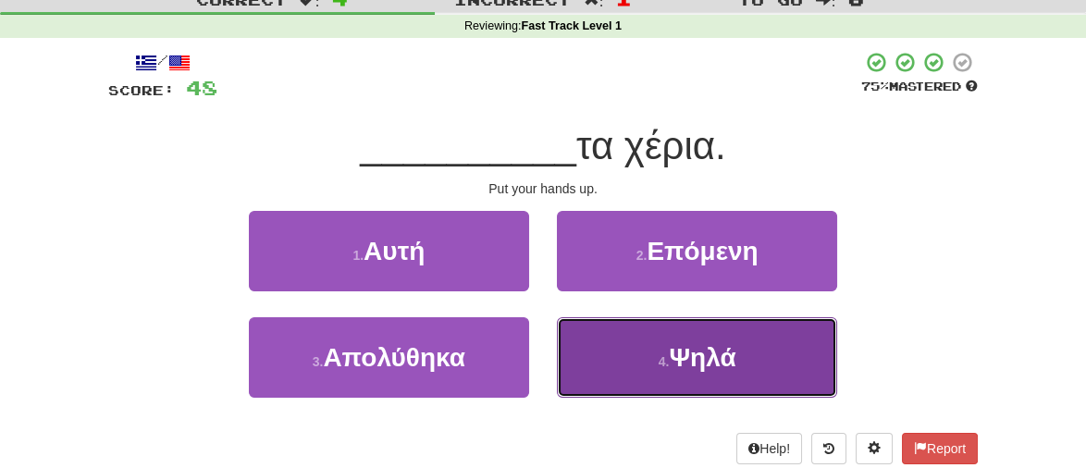
click at [715, 356] on span "Ψηλά" at bounding box center [702, 357] width 67 height 29
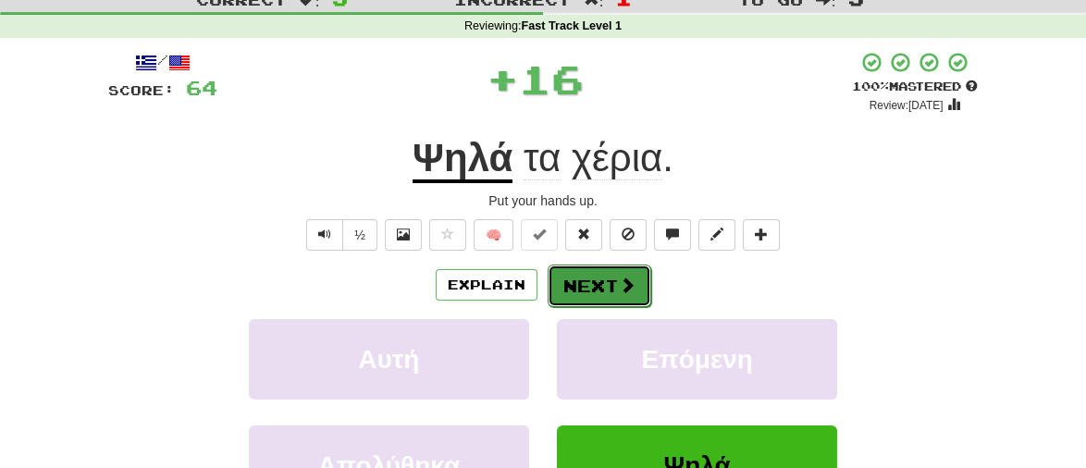
click at [589, 280] on button "Next" at bounding box center [600, 286] width 104 height 43
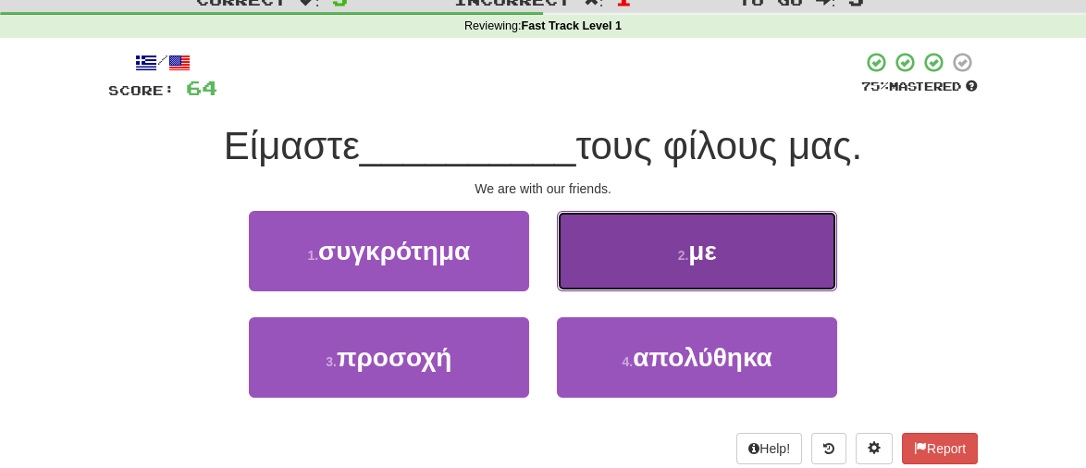
click at [684, 249] on small "2 ." at bounding box center [683, 255] width 11 height 15
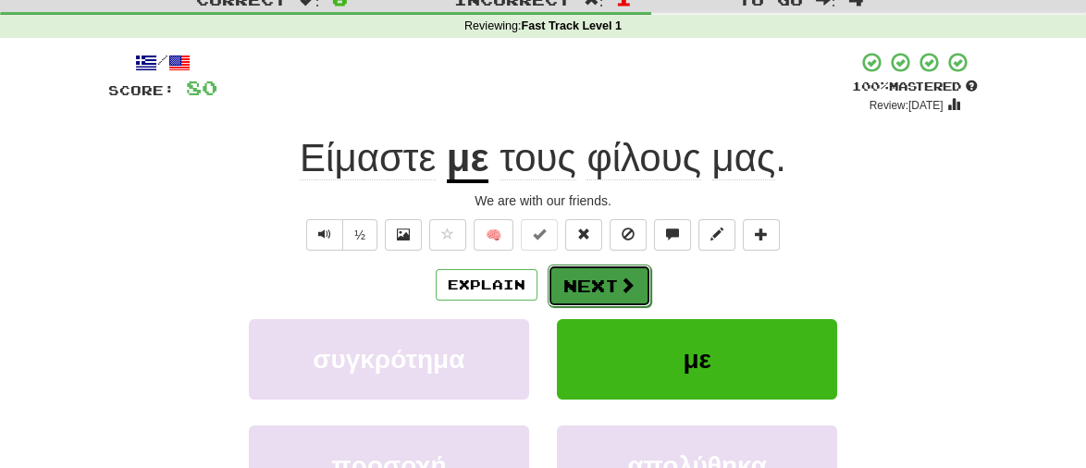
click at [604, 280] on button "Next" at bounding box center [600, 286] width 104 height 43
